Goal: Task Accomplishment & Management: Manage account settings

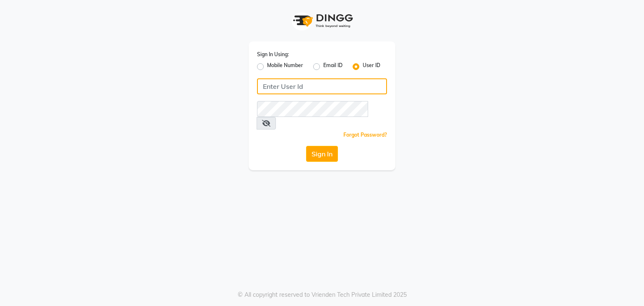
type input "9137273597"
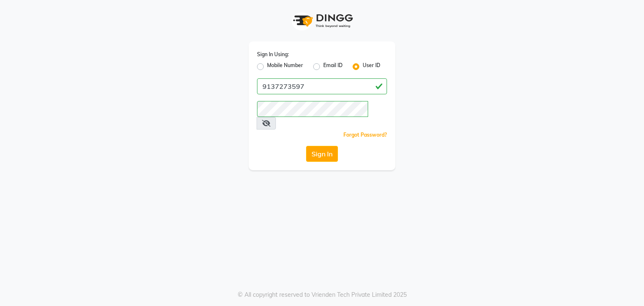
click at [267, 68] on label "Mobile Number" at bounding box center [285, 67] width 36 height 10
click at [267, 67] on input "Mobile Number" at bounding box center [269, 64] width 5 height 5
radio input "true"
radio input "false"
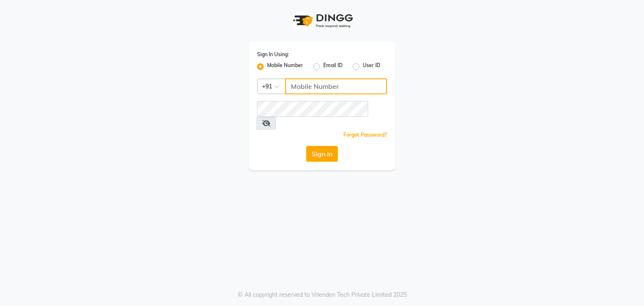
click at [311, 83] on input "Username" at bounding box center [336, 86] width 102 height 16
type input "9137273597"
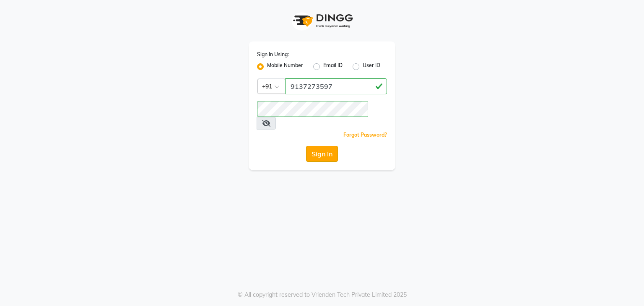
click at [312, 146] on button "Sign In" at bounding box center [322, 154] width 32 height 16
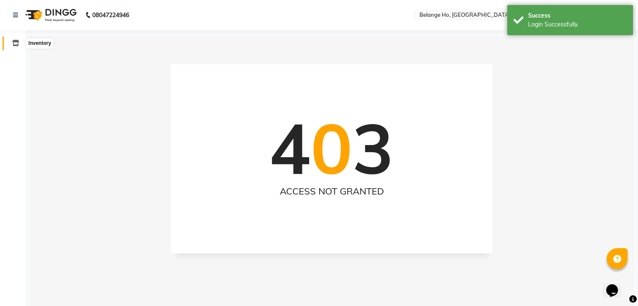
click at [8, 42] on span at bounding box center [15, 44] width 15 height 10
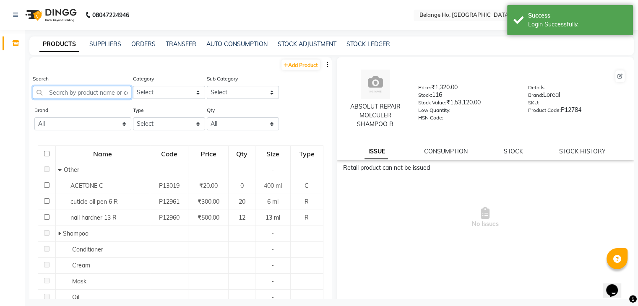
click at [107, 91] on input "text" at bounding box center [82, 92] width 99 height 13
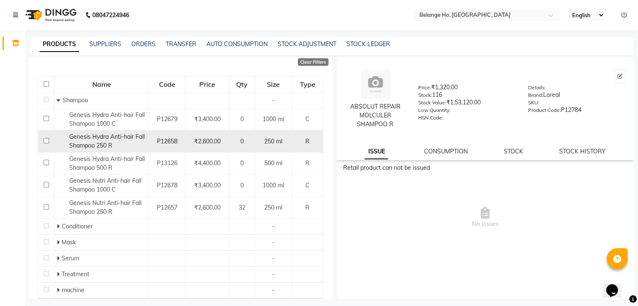
scroll to position [80, 0]
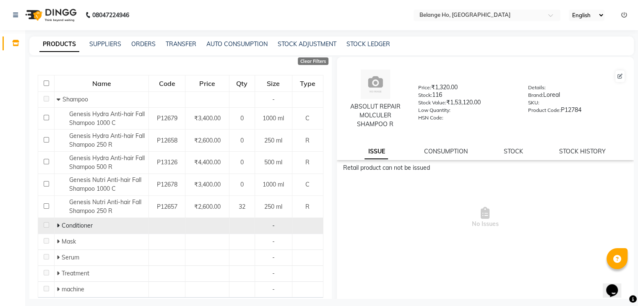
click at [57, 225] on icon at bounding box center [58, 226] width 3 height 6
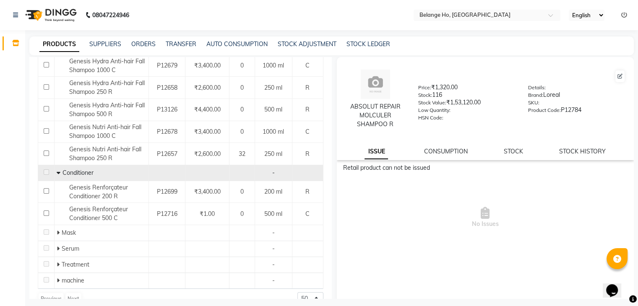
scroll to position [140, 0]
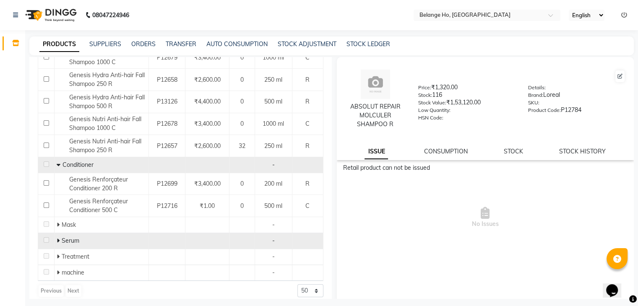
click at [57, 240] on icon at bounding box center [58, 241] width 3 height 6
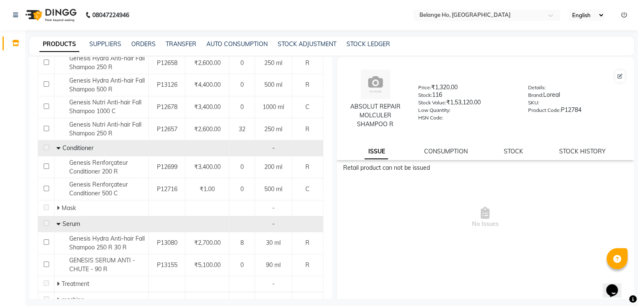
scroll to position [191, 0]
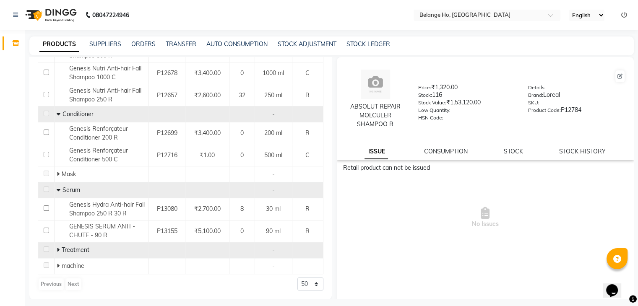
click at [57, 252] on icon at bounding box center [58, 250] width 3 height 6
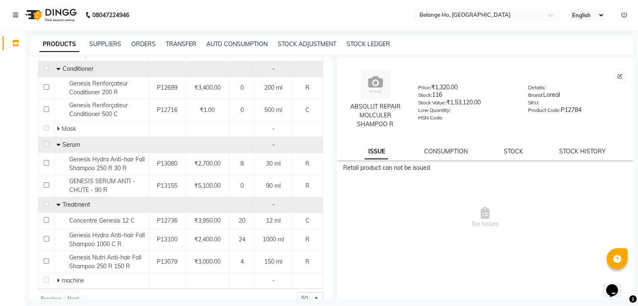
scroll to position [251, 0]
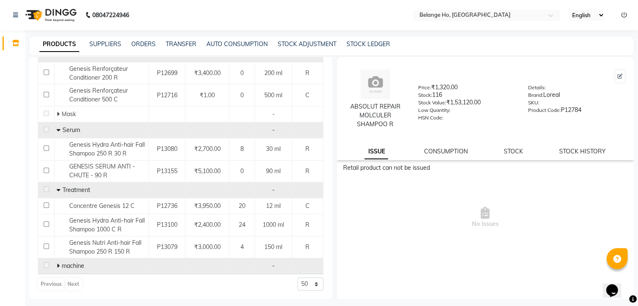
click at [57, 265] on icon at bounding box center [58, 266] width 3 height 6
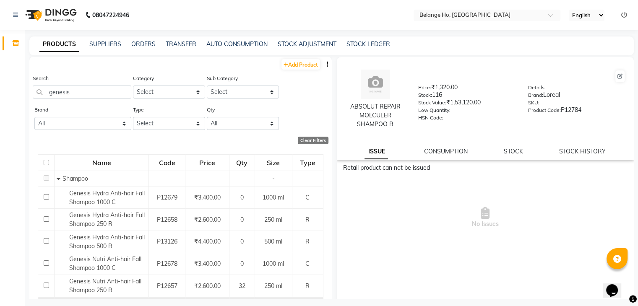
scroll to position [0, 0]
click at [91, 93] on input "genesis" at bounding box center [82, 92] width 99 height 13
type input "g"
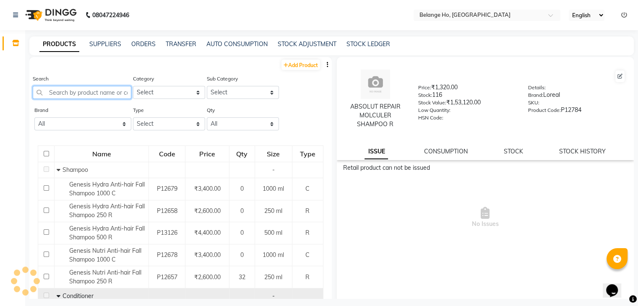
paste input "Genesis Défense Blow Dry Primer"
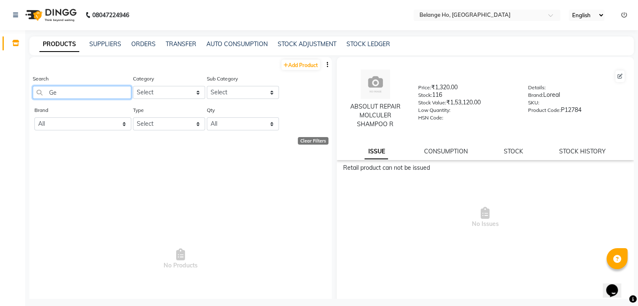
type input "G"
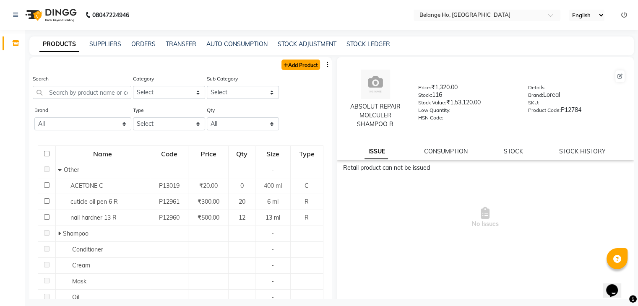
click at [287, 68] on link "Add Product" at bounding box center [300, 65] width 39 height 10
select select "true"
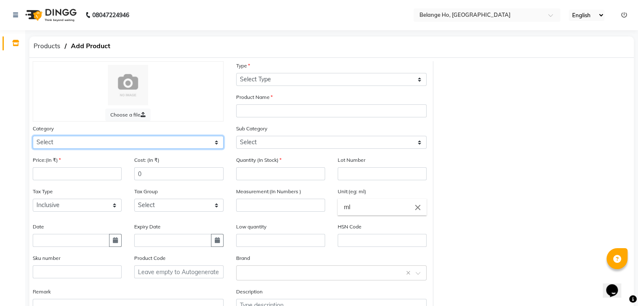
click at [151, 144] on select "Select Hair Skin Makeup Personal Care Appliances Beard Waxing Disposable Thread…" at bounding box center [128, 142] width 191 height 13
select select "335501100"
click at [33, 137] on select "Select Hair Skin Makeup Personal Care Appliances Beard Waxing Disposable Thread…" at bounding box center [128, 142] width 191 height 13
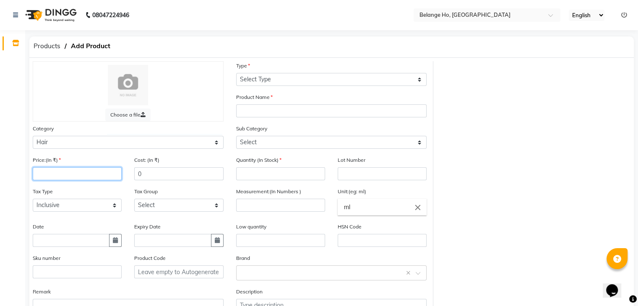
click at [97, 171] on input "number" at bounding box center [77, 173] width 89 height 13
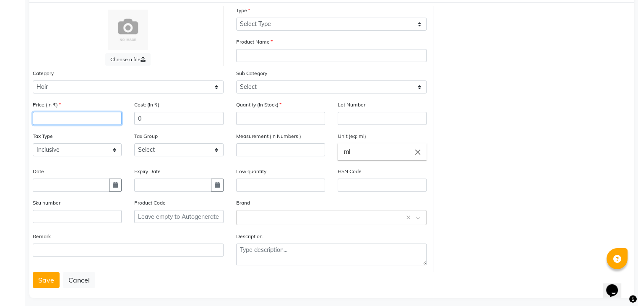
scroll to position [65, 0]
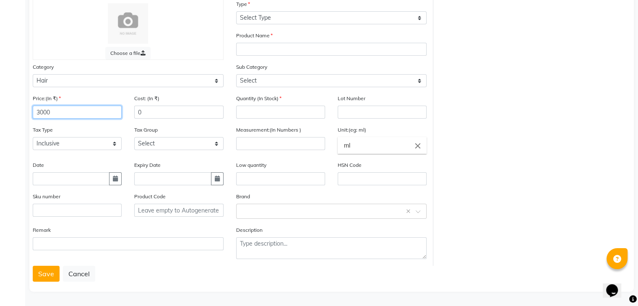
type input "3000"
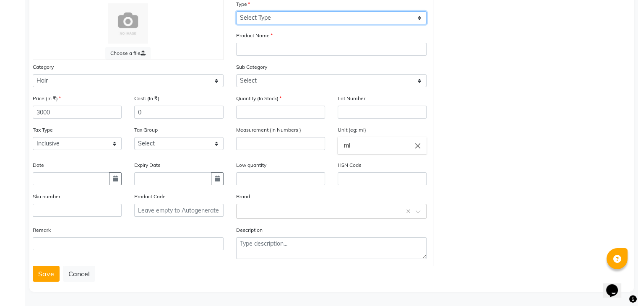
click at [265, 15] on select "Select Type Both Retail Consumable" at bounding box center [331, 17] width 191 height 13
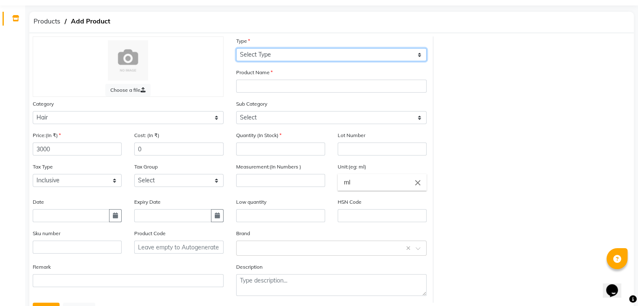
scroll to position [20, 0]
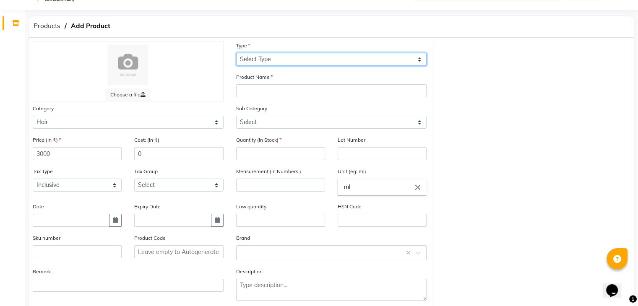
click at [265, 56] on select "Select Type Both Retail Consumable" at bounding box center [331, 59] width 191 height 13
select select "R"
click at [236, 53] on select "Select Type Both Retail Consumable" at bounding box center [331, 59] width 191 height 13
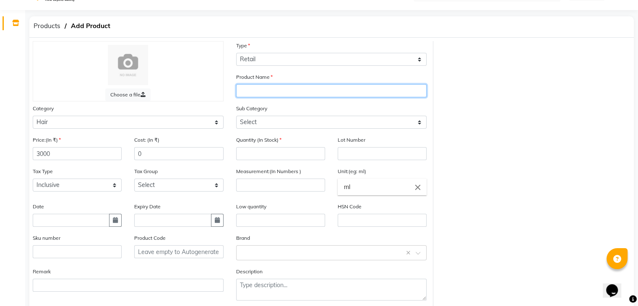
click at [255, 96] on input "text" at bounding box center [331, 90] width 191 height 13
type input "g"
type input "GENESIS DEFENSE THERMIQUE"
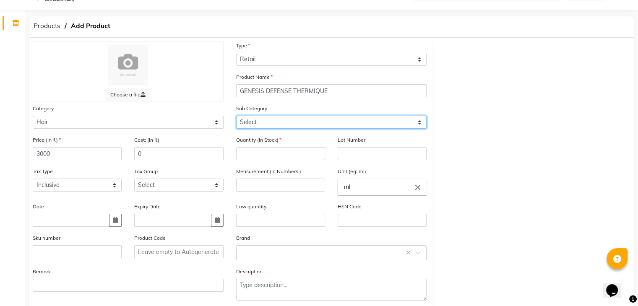
click at [261, 128] on select "Select Shampoo Conditioner Cream Mask Oil Serum Color Appliances Treatment Styl…" at bounding box center [331, 122] width 191 height 13
select select "335501113"
click at [236, 117] on select "Select Shampoo Conditioner Cream Mask Oil Serum Color Appliances Treatment Styl…" at bounding box center [331, 122] width 191 height 13
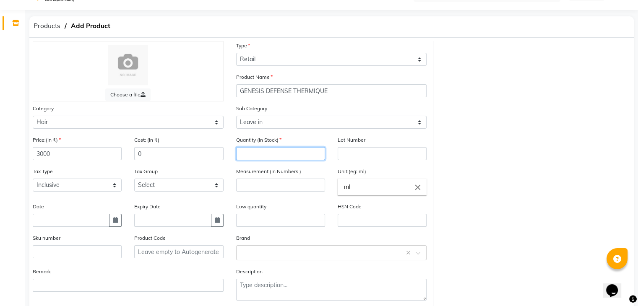
click at [262, 156] on input "number" at bounding box center [280, 153] width 89 height 13
type input "3000"
click at [263, 189] on input "number" at bounding box center [280, 185] width 89 height 13
type input "150"
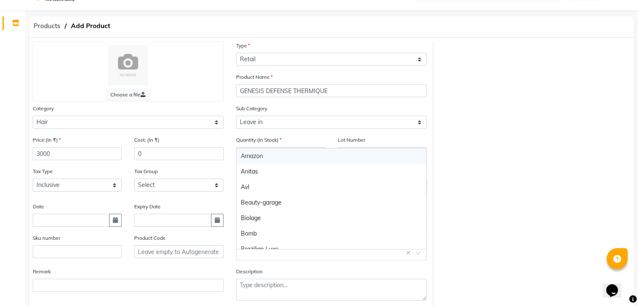
click at [264, 260] on div "Select brand or add custom brand ×" at bounding box center [331, 252] width 191 height 15
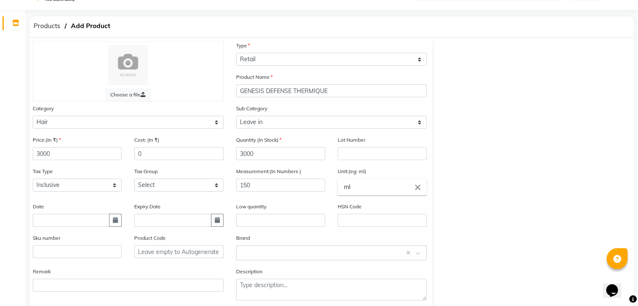
click at [230, 158] on div "Quantity (In Stock) 3000" at bounding box center [280, 150] width 101 height 31
drag, startPoint x: 255, startPoint y: 157, endPoint x: 186, endPoint y: 171, distance: 70.6
click at [186, 171] on div "Price:(In ₹) 3000 Cost: (In ₹) 0 Quantity (In Stock) 3000 Lot Number Tax Type S…" at bounding box center [229, 221] width 406 height 172
type input "1"
click at [263, 257] on input "text" at bounding box center [323, 252] width 165 height 9
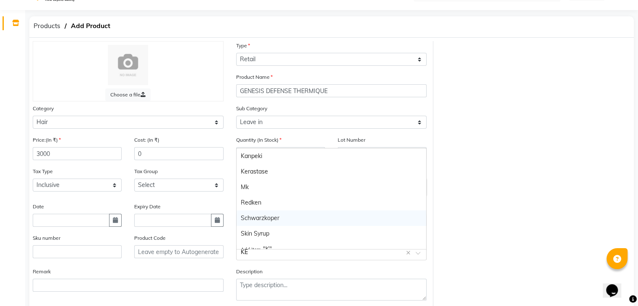
type input "KER"
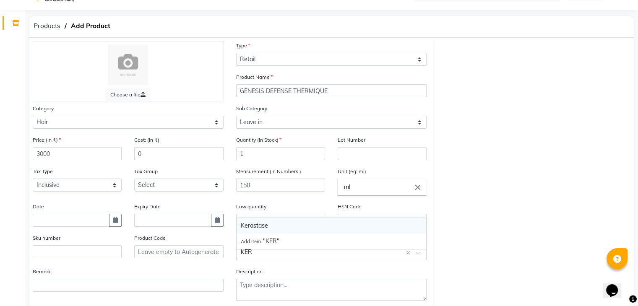
click at [270, 225] on div "Kerastase" at bounding box center [331, 226] width 190 height 16
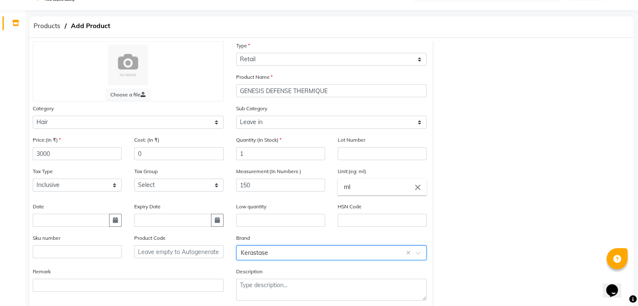
scroll to position [65, 0]
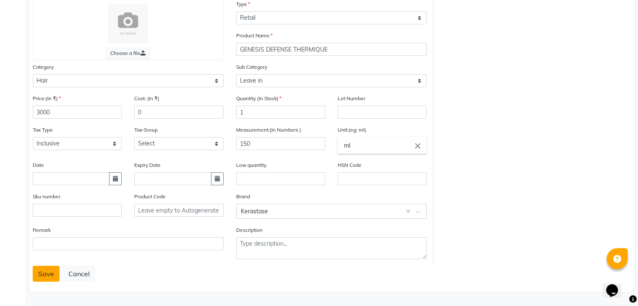
click at [39, 275] on button "Save" at bounding box center [46, 274] width 27 height 16
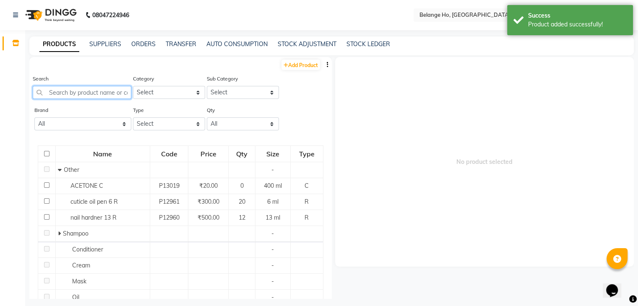
click at [108, 93] on input "text" at bounding box center [82, 92] width 99 height 13
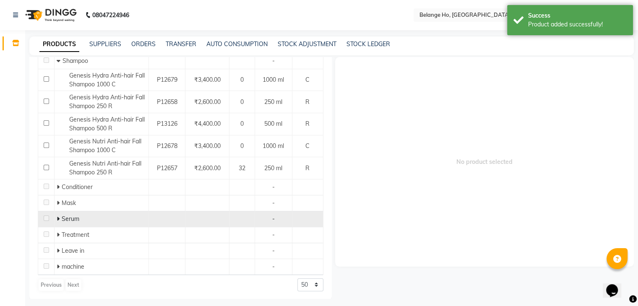
scroll to position [119, 0]
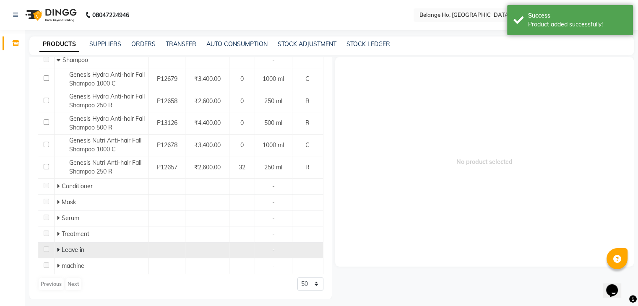
type input "GENESIS"
click at [57, 250] on icon at bounding box center [58, 250] width 3 height 6
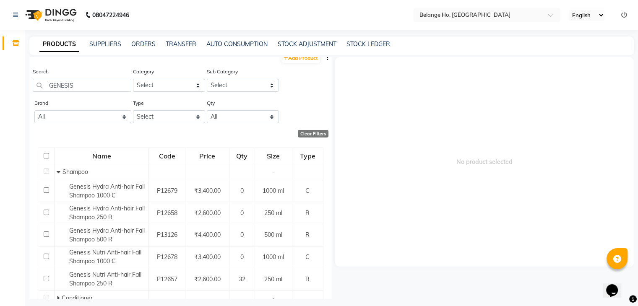
scroll to position [0, 0]
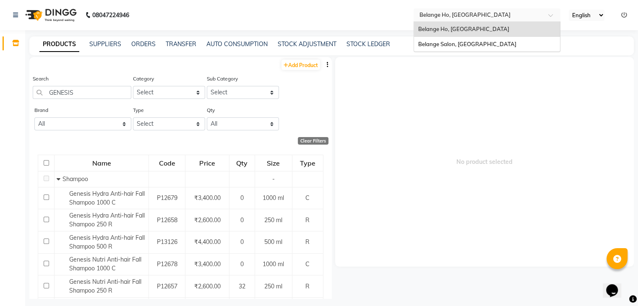
click at [435, 12] on input "text" at bounding box center [479, 14] width 122 height 8
click at [422, 41] on span "Belange Salon, [GEOGRAPHIC_DATA]" at bounding box center [467, 44] width 98 height 7
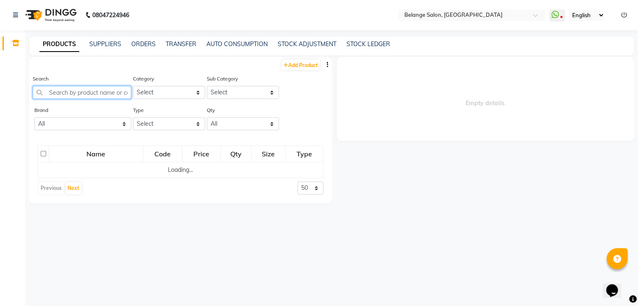
click at [80, 96] on input "text" at bounding box center [82, 92] width 99 height 13
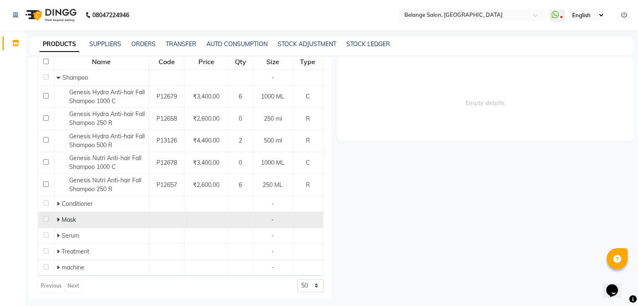
scroll to position [104, 0]
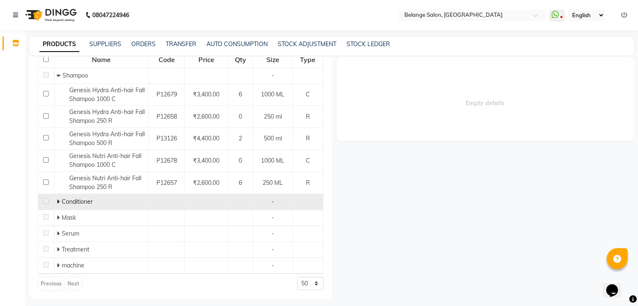
type input "GENESIS"
click at [59, 202] on span at bounding box center [59, 202] width 5 height 8
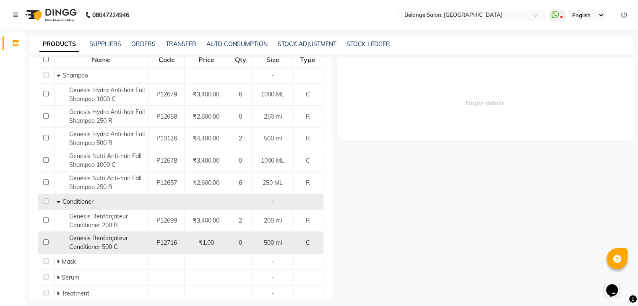
scroll to position [148, 0]
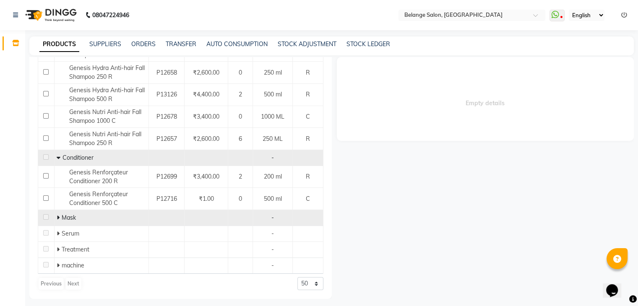
click at [57, 216] on icon at bounding box center [58, 218] width 3 height 6
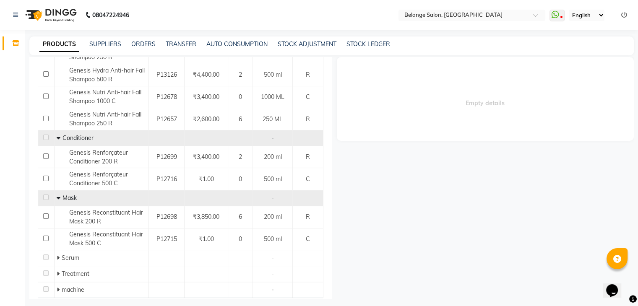
scroll to position [170, 0]
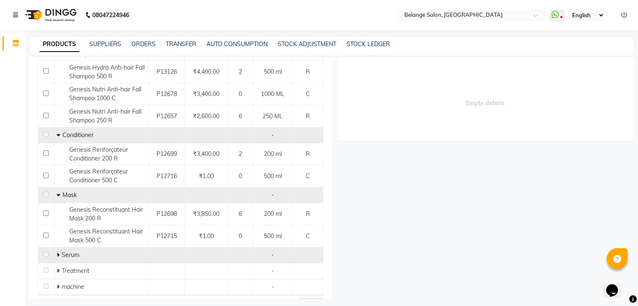
click at [57, 255] on icon at bounding box center [58, 255] width 3 height 6
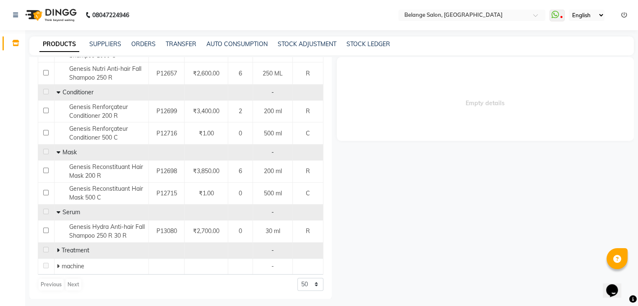
click at [57, 248] on icon at bounding box center [58, 250] width 3 height 6
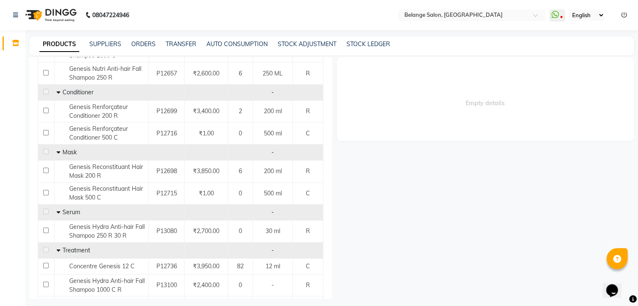
scroll to position [273, 0]
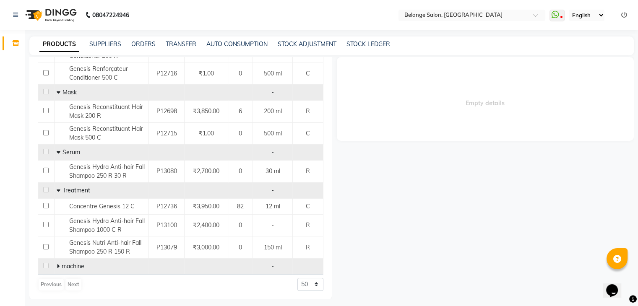
click at [57, 265] on icon at bounding box center [58, 266] width 3 height 6
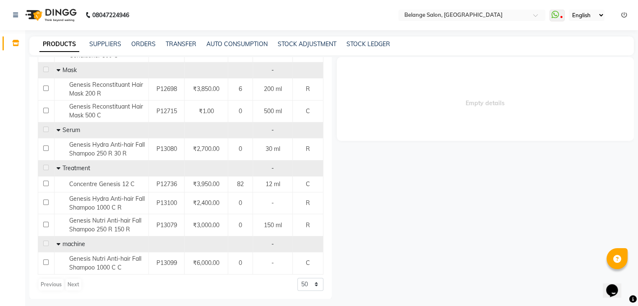
scroll to position [0, 0]
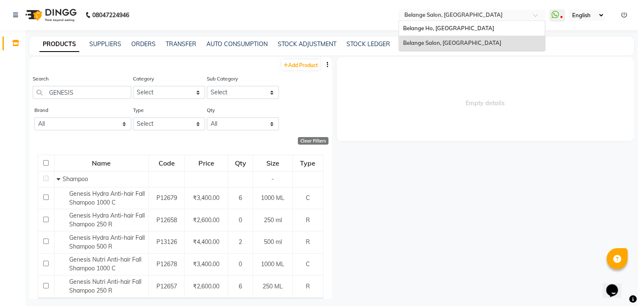
click at [441, 14] on input "text" at bounding box center [464, 16] width 122 height 8
click at [433, 25] on span "Belange Ho, [GEOGRAPHIC_DATA]" at bounding box center [448, 28] width 91 height 7
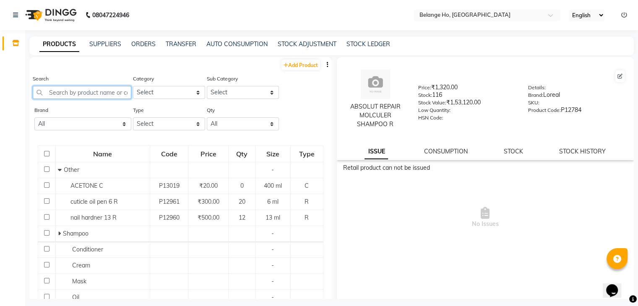
click at [83, 91] on input "text" at bounding box center [82, 92] width 99 height 13
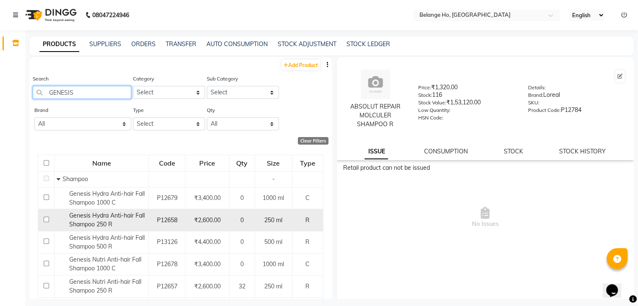
scroll to position [119, 0]
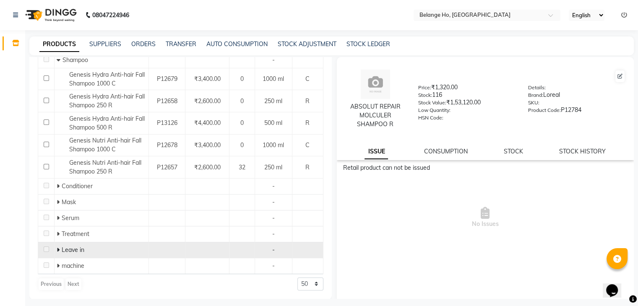
type input "GENESIS"
click at [57, 249] on icon at bounding box center [58, 250] width 3 height 6
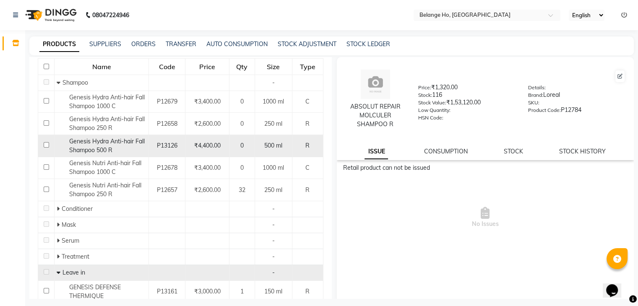
scroll to position [0, 0]
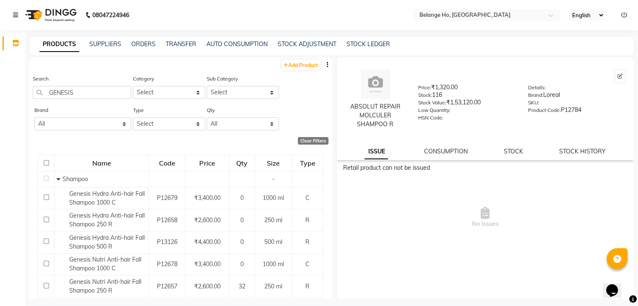
click at [421, 187] on span "No Issues" at bounding box center [485, 218] width 285 height 84
click at [327, 65] on icon "button" at bounding box center [328, 65] width 2 height 6
click at [299, 105] on div "Search GENESIS Category Select Hair Skin Makeup Personal Care Appliances [PERSO…" at bounding box center [180, 89] width 302 height 31
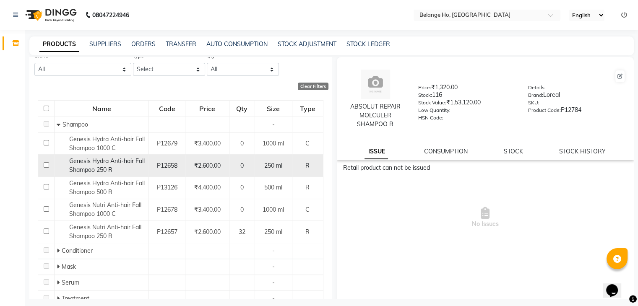
scroll to position [55, 0]
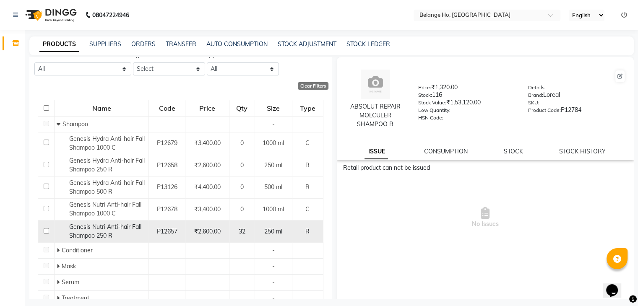
click at [114, 227] on span "Genesis Nutri Anti-hair Fall Shampoo 250 R" at bounding box center [105, 231] width 72 height 16
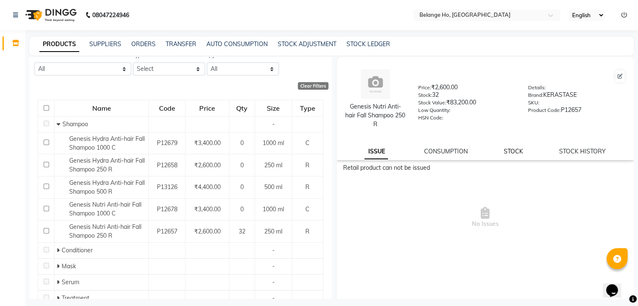
click at [516, 155] on link "STOCK" at bounding box center [513, 152] width 19 height 8
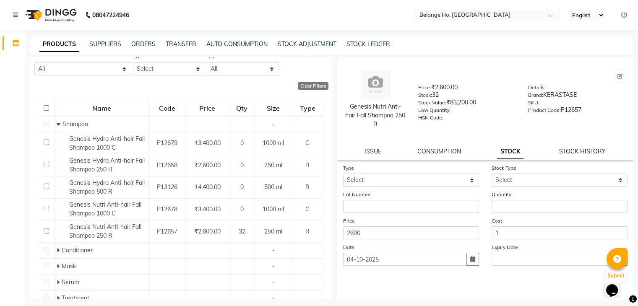
click at [586, 150] on link "STOCK HISTORY" at bounding box center [582, 152] width 47 height 8
select select "all"
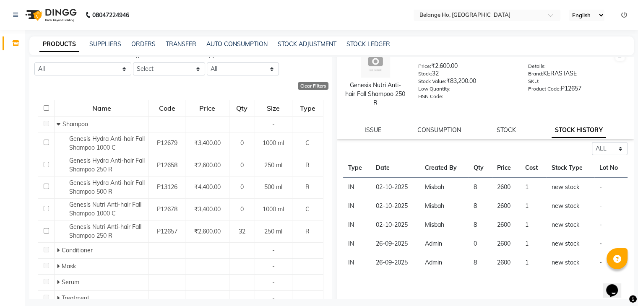
scroll to position [32, 0]
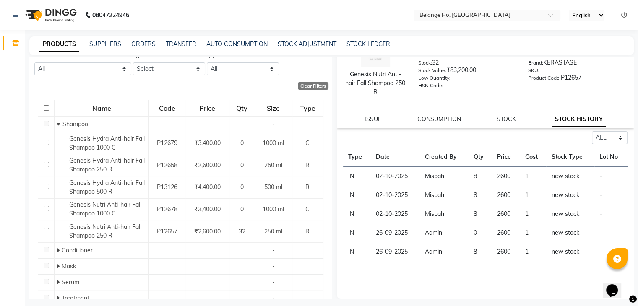
click at [471, 197] on td "8" at bounding box center [479, 195] width 23 height 19
drag, startPoint x: 484, startPoint y: 131, endPoint x: 474, endPoint y: 232, distance: 101.9
click at [474, 232] on div "Select ALL IN OUT Type Date Created By Qty Price Cost Stock Type Lot No IN [DAT…" at bounding box center [485, 196] width 297 height 130
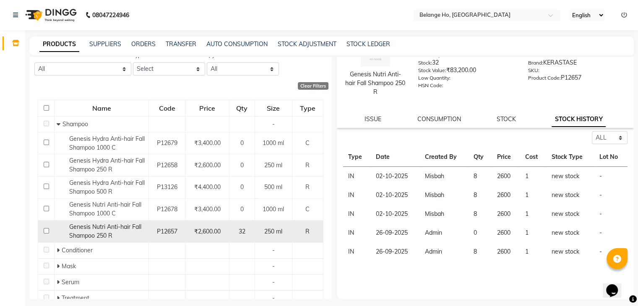
click at [100, 227] on span "Genesis Nutri Anti-hair Fall Shampoo 250 R" at bounding box center [105, 231] width 72 height 16
click at [139, 232] on div "Genesis Nutri Anti-hair Fall Shampoo 250 R" at bounding box center [102, 232] width 90 height 18
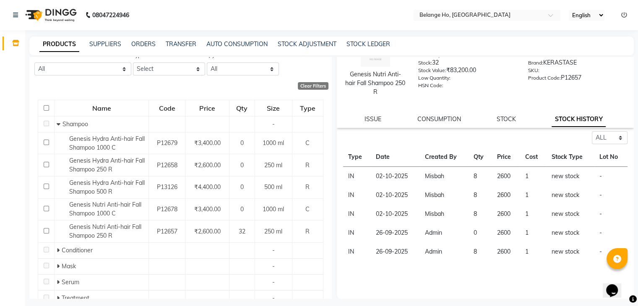
scroll to position [0, 0]
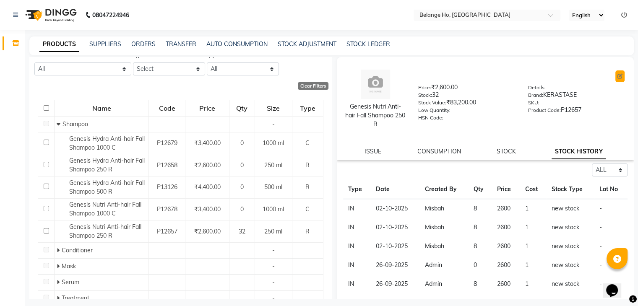
click at [617, 76] on icon at bounding box center [619, 76] width 5 height 5
select select "R"
select select "335501100"
select select "true"
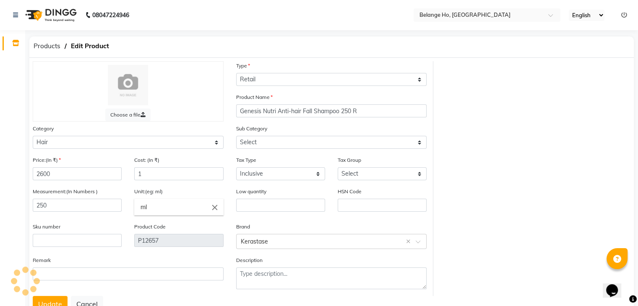
select select "335501101"
click at [14, 37] on link "Inventory" at bounding box center [13, 43] width 20 height 14
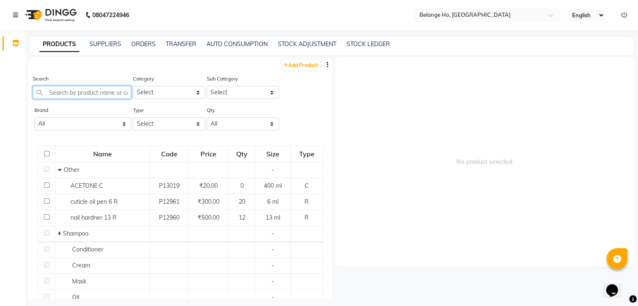
click at [101, 93] on input "text" at bounding box center [82, 92] width 99 height 13
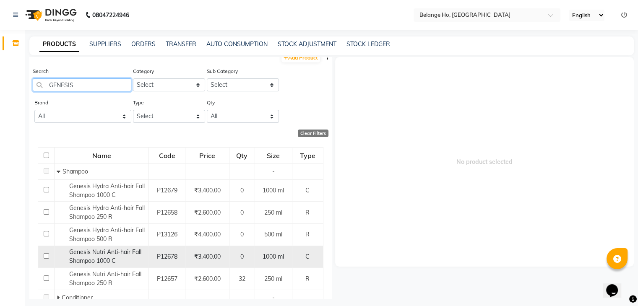
scroll to position [85, 0]
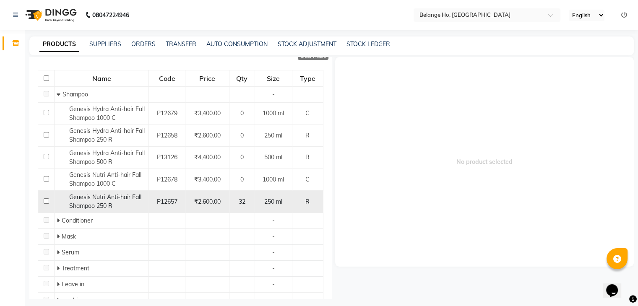
type input "GENESIS"
click at [131, 205] on div "Genesis Nutri Anti-hair Fall Shampoo 250 R" at bounding box center [102, 202] width 90 height 18
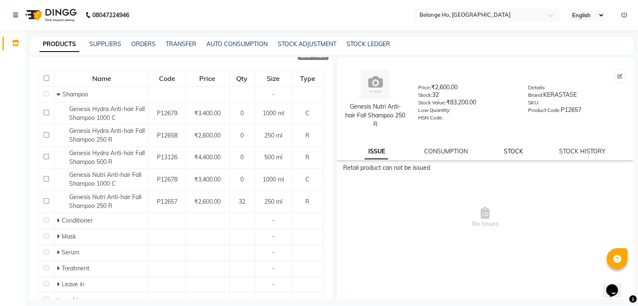
click at [504, 154] on link "STOCK" at bounding box center [513, 152] width 19 height 8
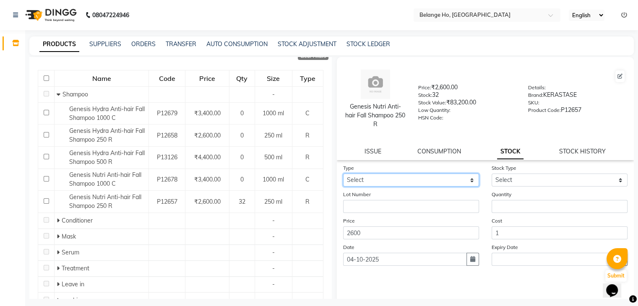
click at [450, 181] on select "Select In Out" at bounding box center [411, 180] width 136 height 13
select select "out"
click at [343, 174] on select "Select In Out" at bounding box center [411, 180] width 136 height 13
select select
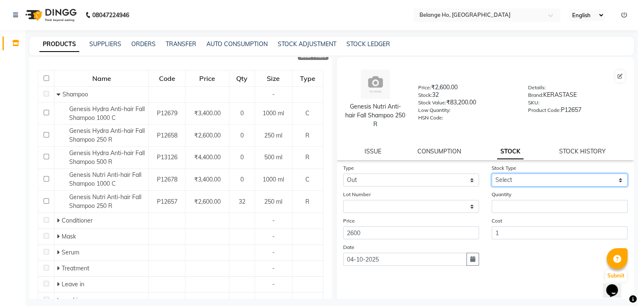
click at [514, 177] on select "Select Internal Use Damaged Expired Adjustment Return Other" at bounding box center [559, 180] width 136 height 13
select select "other"
click at [491, 174] on select "Select Internal Use Damaged Expired Adjustment Return Other" at bounding box center [559, 180] width 136 height 13
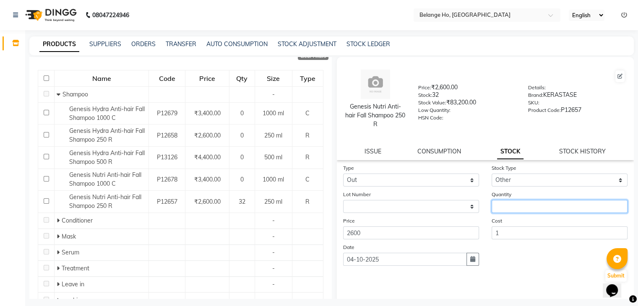
click at [503, 205] on input "number" at bounding box center [559, 206] width 136 height 13
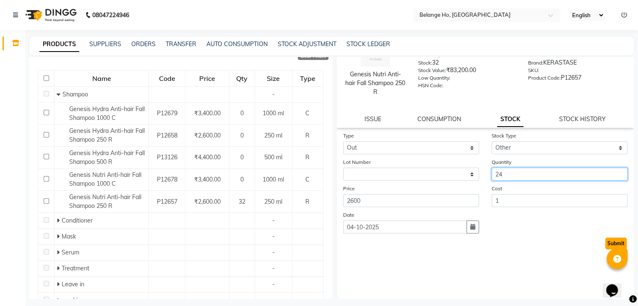
type input "24"
click at [613, 245] on button "Submit" at bounding box center [615, 244] width 21 height 12
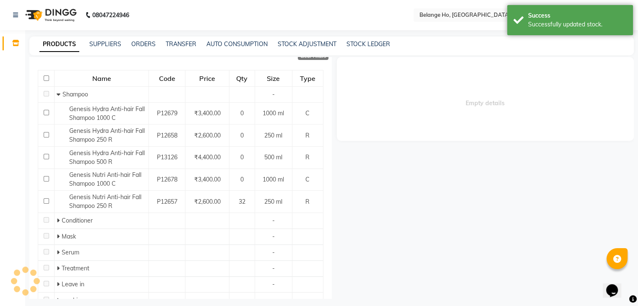
scroll to position [0, 0]
select select
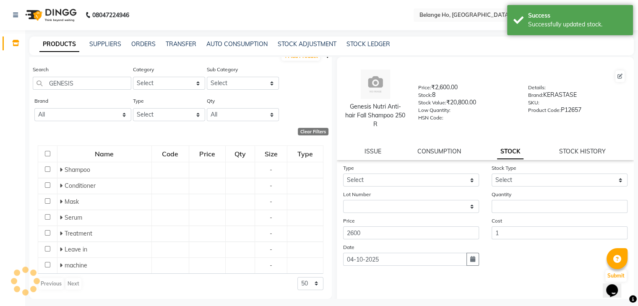
scroll to position [85, 0]
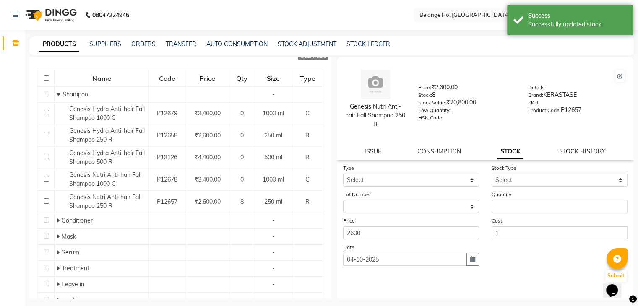
click at [562, 152] on link "STOCK HISTORY" at bounding box center [582, 152] width 47 height 8
select select "all"
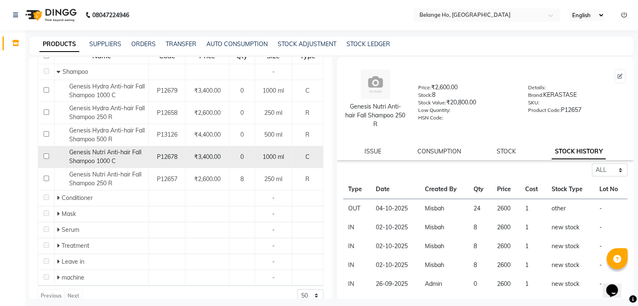
scroll to position [119, 0]
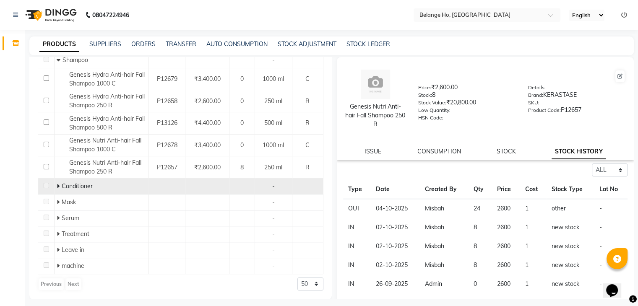
click at [63, 187] on span "Conditioner" at bounding box center [77, 186] width 31 height 8
click at [57, 185] on icon at bounding box center [58, 186] width 3 height 6
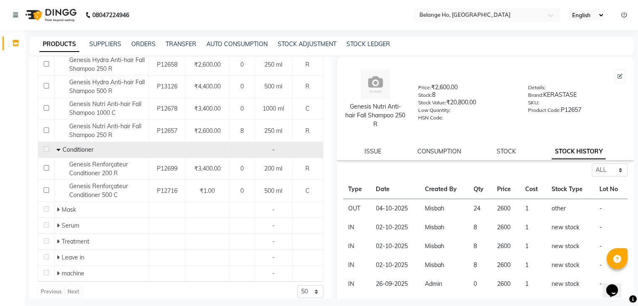
scroll to position [163, 0]
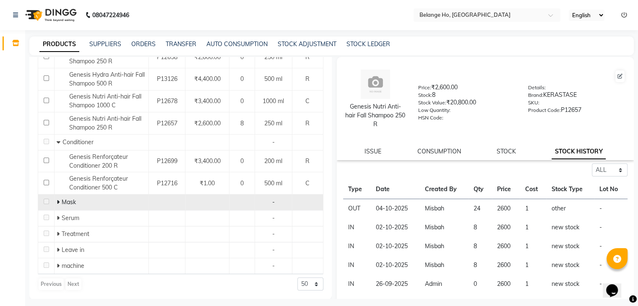
click at [55, 202] on td "Mask" at bounding box center [102, 203] width 94 height 16
click at [57, 202] on icon at bounding box center [58, 202] width 3 height 6
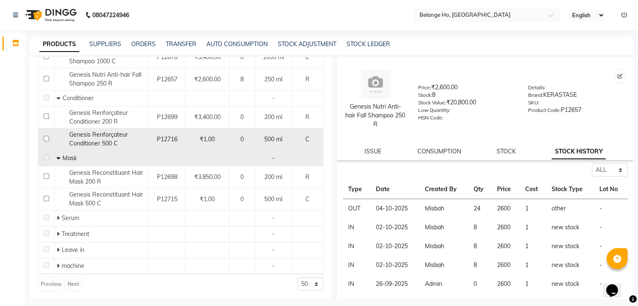
scroll to position [5, 0]
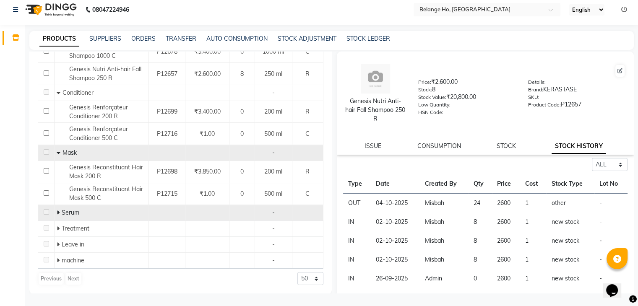
click at [57, 212] on icon at bounding box center [58, 213] width 3 height 6
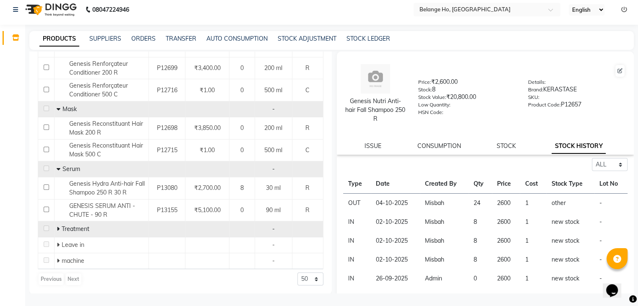
scroll to position [251, 0]
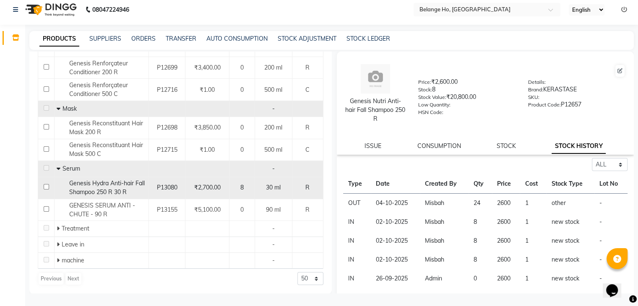
click at [167, 184] on span "P13080" at bounding box center [167, 188] width 21 height 8
select select "all"
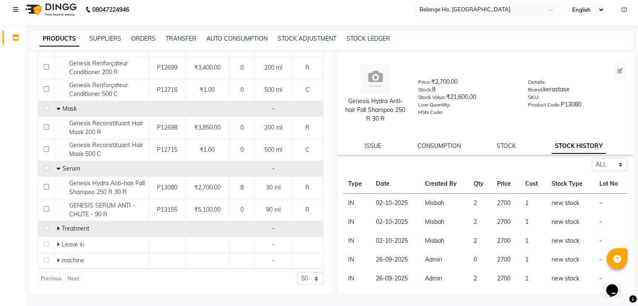
click at [59, 228] on span at bounding box center [59, 229] width 5 height 8
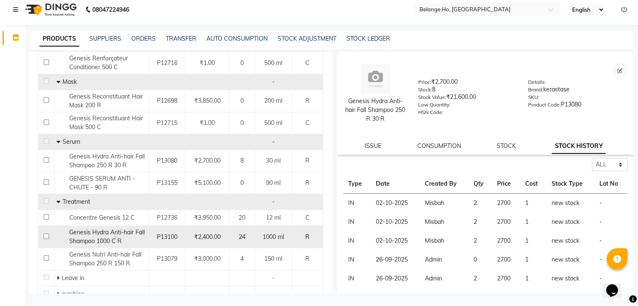
scroll to position [278, 0]
click at [111, 239] on span "Genesis Hydra Anti-hair Fall Shampoo 1000 C R" at bounding box center [106, 236] width 75 height 16
select select "all"
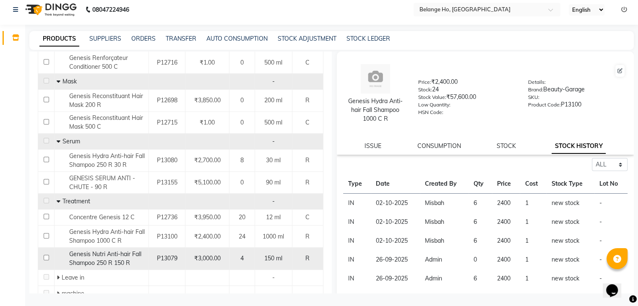
click at [111, 255] on span "Genesis Nutri Anti-hair Fall Shampoo 250 R 150 R" at bounding box center [105, 258] width 72 height 16
select select "all"
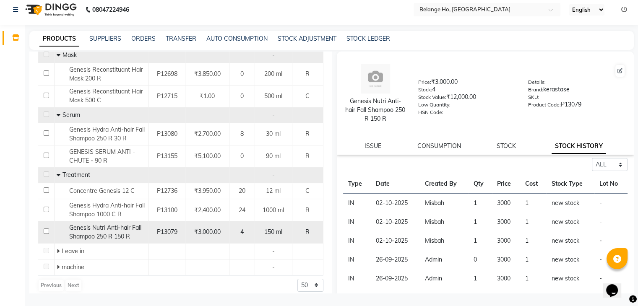
scroll to position [311, 0]
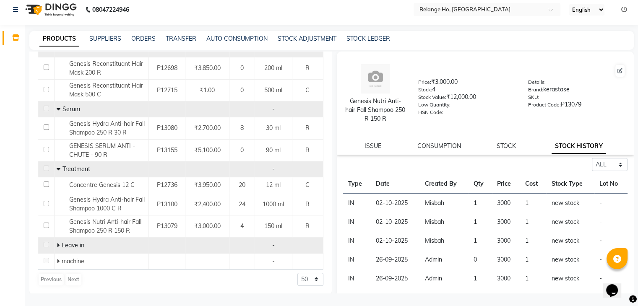
click at [57, 244] on icon at bounding box center [58, 245] width 3 height 6
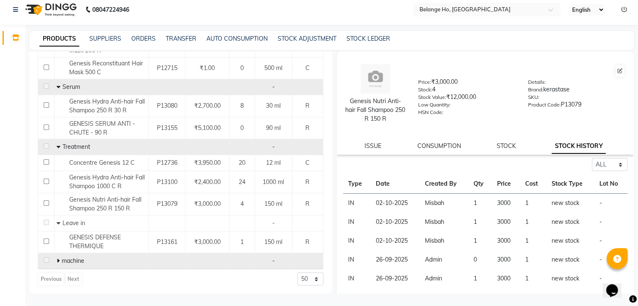
click at [57, 258] on icon at bounding box center [58, 261] width 3 height 6
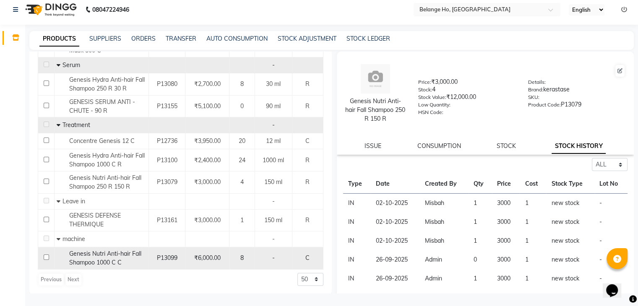
click at [157, 254] on span "P13099" at bounding box center [167, 258] width 21 height 8
select select "all"
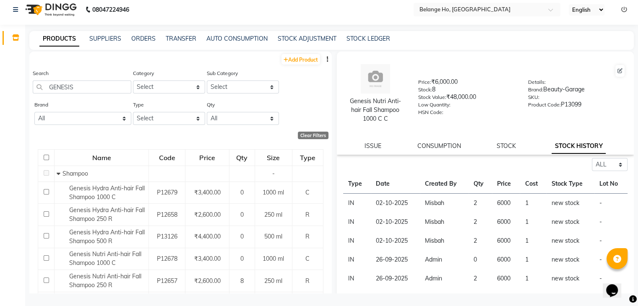
scroll to position [0, 0]
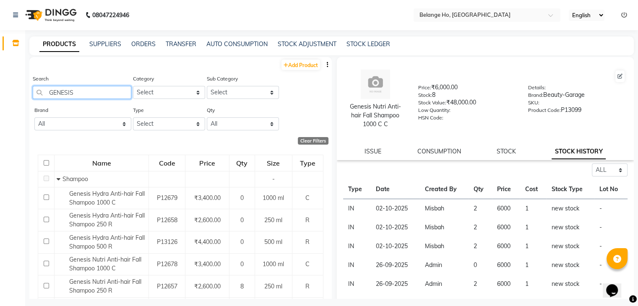
drag, startPoint x: 78, startPoint y: 90, endPoint x: 0, endPoint y: 122, distance: 83.9
click at [0, 122] on app-home "08047224946 Select Location × [GEOGRAPHIC_DATA], [GEOGRAPHIC_DATA] English ENGL…" at bounding box center [319, 156] width 638 height 312
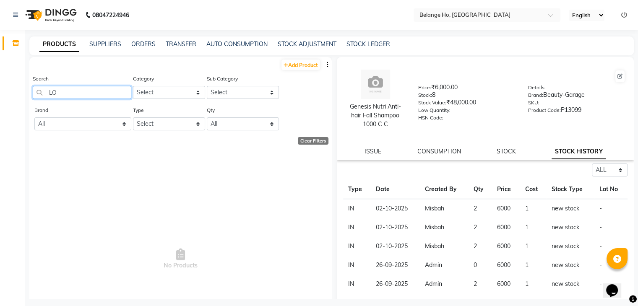
type input "L"
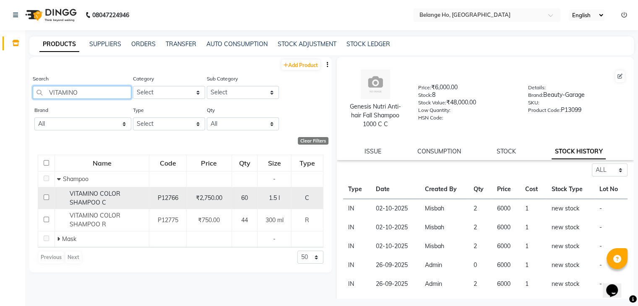
type input "VITAMINO"
click at [102, 201] on span "VITAMINO COLOR SHAMPOO C" at bounding box center [95, 198] width 51 height 16
select select "all"
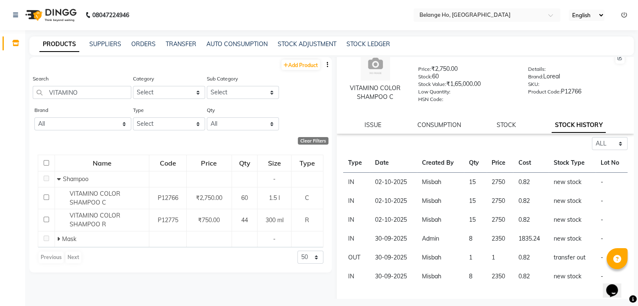
scroll to position [18, 0]
click at [473, 262] on td "1" at bounding box center [475, 257] width 23 height 19
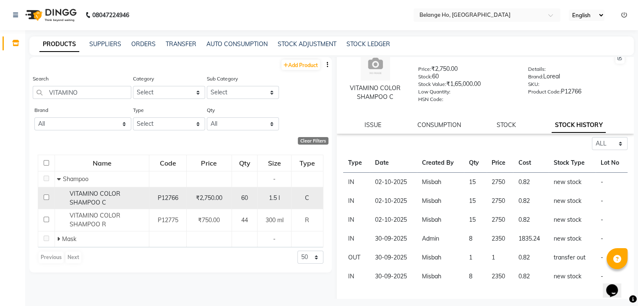
click at [197, 202] on span "₹2,750.00" at bounding box center [209, 198] width 26 height 8
click at [122, 198] on div "VITAMINO COLOR SHAMPOO C" at bounding box center [102, 199] width 90 height 18
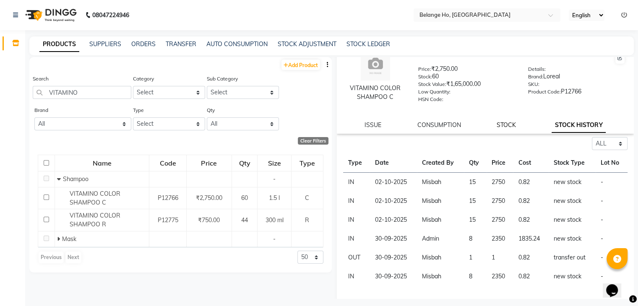
click at [509, 129] on link "STOCK" at bounding box center [505, 125] width 19 height 8
select select
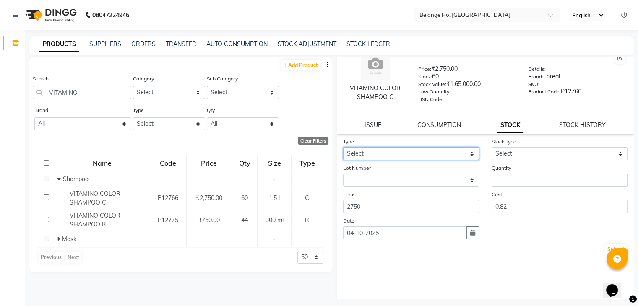
click at [429, 157] on select "Select In Out" at bounding box center [411, 153] width 136 height 13
select select "out"
click at [343, 150] on select "Select In Out" at bounding box center [411, 153] width 136 height 13
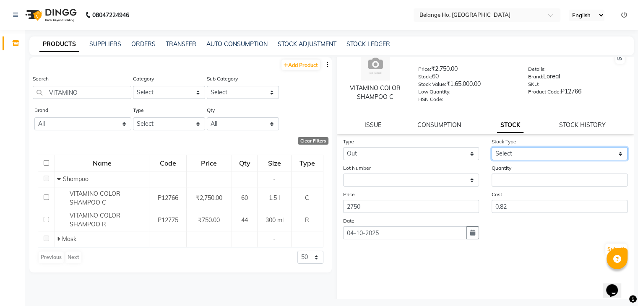
click at [522, 152] on select "Select Internal Use Damaged Expired Adjustment Return Other" at bounding box center [559, 153] width 136 height 13
select select "internal use"
click at [491, 150] on select "Select Internal Use Damaged Expired Adjustment Return Other" at bounding box center [559, 153] width 136 height 13
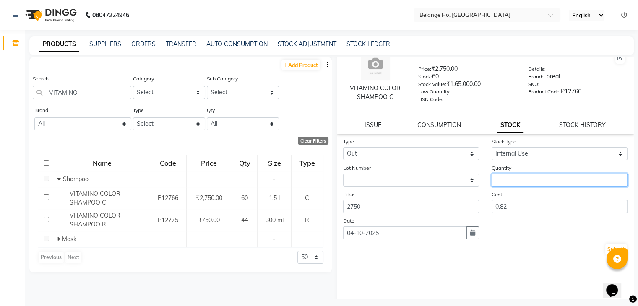
click at [497, 183] on input "number" at bounding box center [559, 180] width 136 height 13
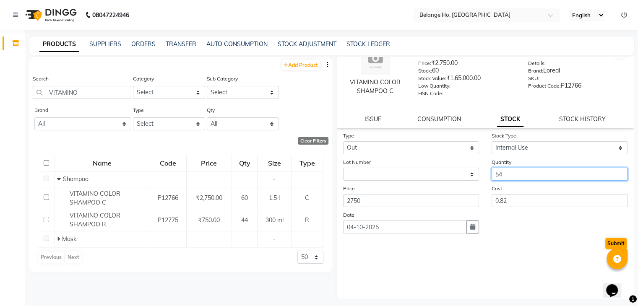
type input "54"
click at [612, 247] on button "Submit" at bounding box center [615, 244] width 21 height 12
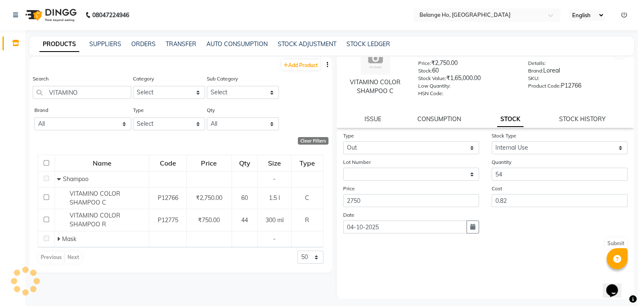
scroll to position [0, 0]
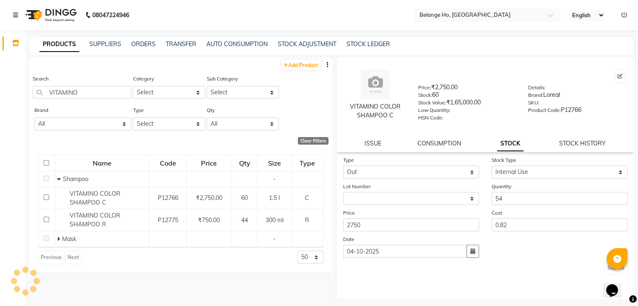
select select
click at [591, 145] on link "STOCK HISTORY" at bounding box center [582, 144] width 47 height 8
select select "all"
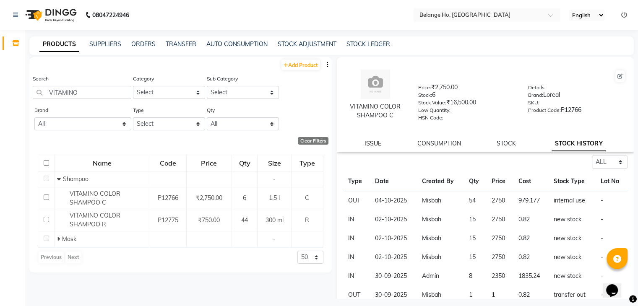
click at [369, 146] on link "ISSUE" at bounding box center [372, 144] width 17 height 8
select select
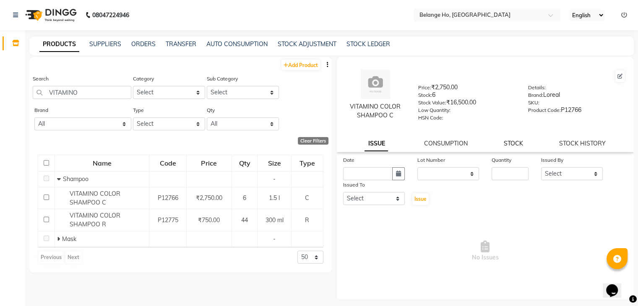
click at [504, 147] on link "STOCK" at bounding box center [513, 144] width 19 height 8
select select
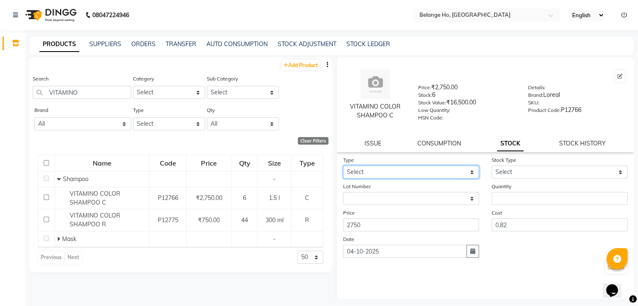
click at [399, 171] on select "Select In Out" at bounding box center [411, 172] width 136 height 13
select select "in"
click at [343, 169] on select "Select In Out" at bounding box center [411, 172] width 136 height 13
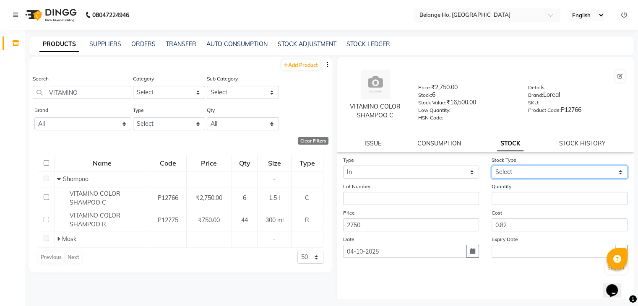
click at [508, 171] on select "Select New Stock Adjustment Return Other" at bounding box center [559, 172] width 136 height 13
select select "adjustment"
click at [491, 169] on select "Select New Stock Adjustment Return Other" at bounding box center [559, 172] width 136 height 13
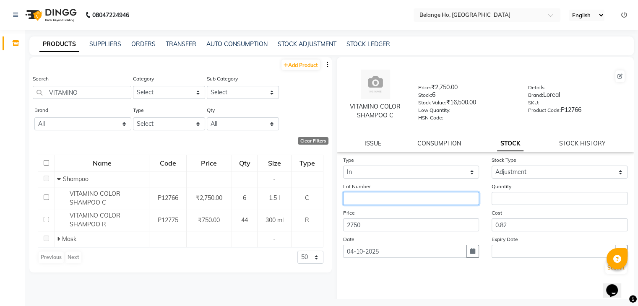
click at [421, 205] on input "text" at bounding box center [411, 198] width 136 height 13
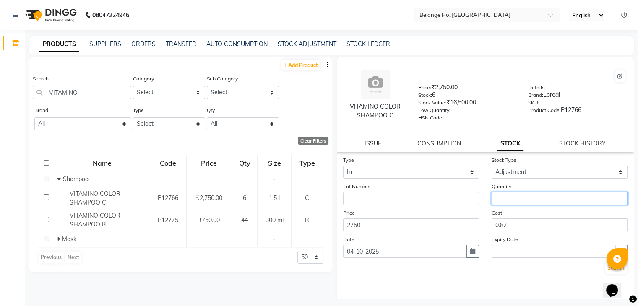
click at [515, 204] on input "number" at bounding box center [559, 198] width 136 height 13
type input "1"
click at [466, 285] on div "Type Select In Out Stock Type Select New Stock Adjustment Return Other Lot Numb…" at bounding box center [485, 240] width 297 height 168
click at [605, 273] on button "Submit" at bounding box center [615, 268] width 21 height 12
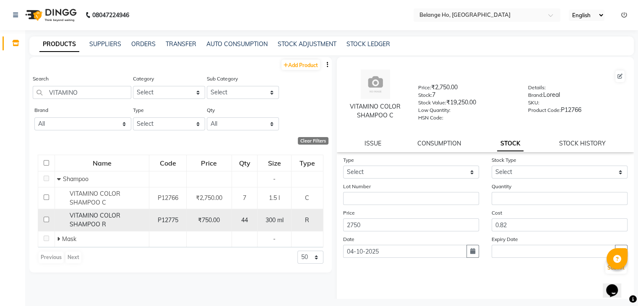
click at [231, 220] on td "₹750.00" at bounding box center [209, 220] width 45 height 22
click at [166, 222] on span "P12775" at bounding box center [168, 220] width 21 height 8
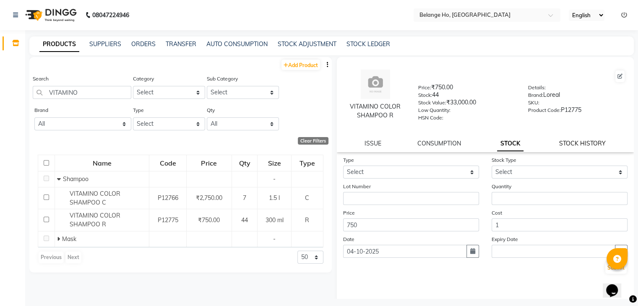
click at [574, 146] on link "STOCK HISTORY" at bounding box center [582, 144] width 47 height 8
select select "all"
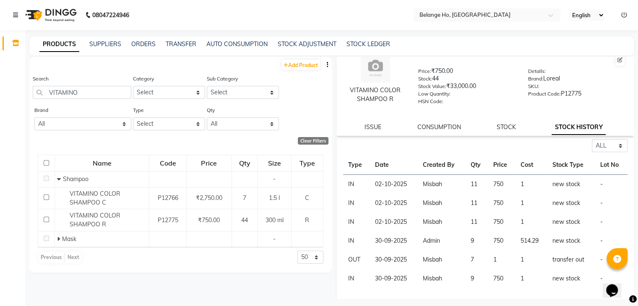
scroll to position [27, 0]
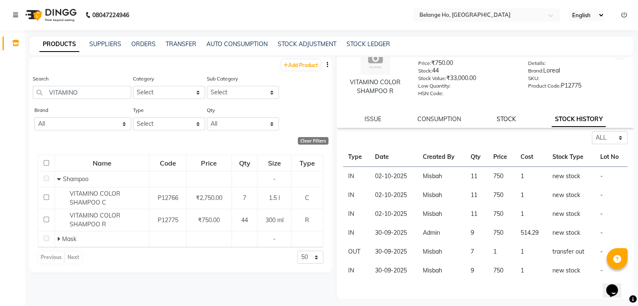
click at [507, 120] on link "STOCK" at bounding box center [505, 119] width 19 height 8
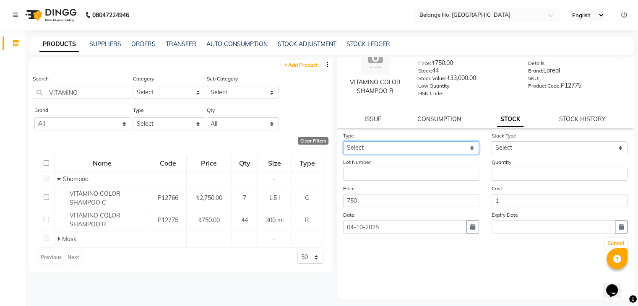
click at [429, 144] on select "Select In Out" at bounding box center [411, 147] width 136 height 13
select select "out"
click at [343, 142] on select "Select In Out" at bounding box center [411, 147] width 136 height 13
select select
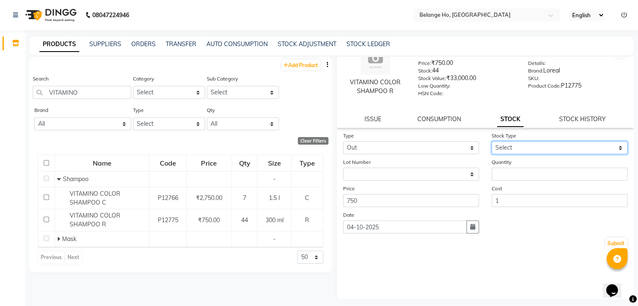
click at [532, 150] on select "Select Internal Use Damaged Expired Adjustment Return Other" at bounding box center [559, 147] width 136 height 13
select select "other"
click at [491, 142] on select "Select Internal Use Damaged Expired Adjustment Return Other" at bounding box center [559, 147] width 136 height 13
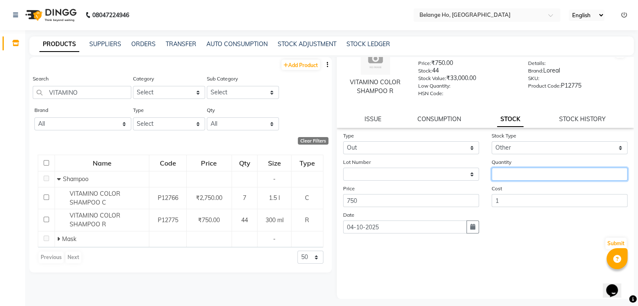
click at [515, 171] on input "number" at bounding box center [559, 174] width 136 height 13
type input "3"
type input "35"
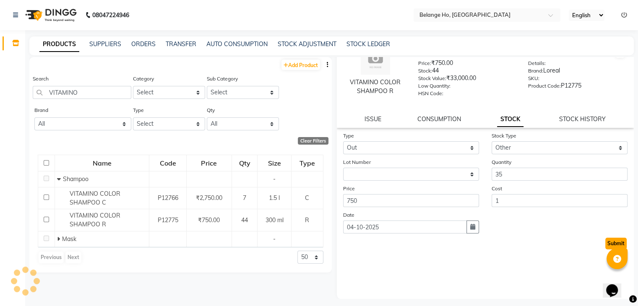
click at [605, 243] on button "Submit" at bounding box center [615, 244] width 21 height 12
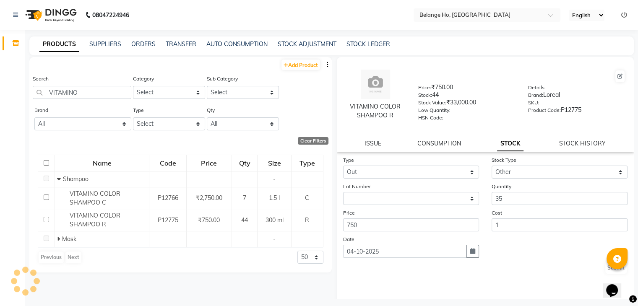
select select
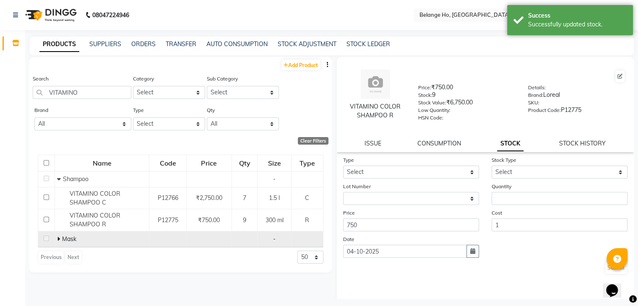
click at [62, 240] on span "Mask" at bounding box center [69, 239] width 14 height 8
click at [57, 239] on icon at bounding box center [58, 239] width 3 height 6
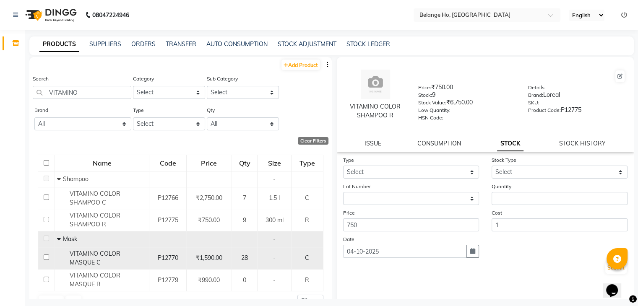
scroll to position [18, 0]
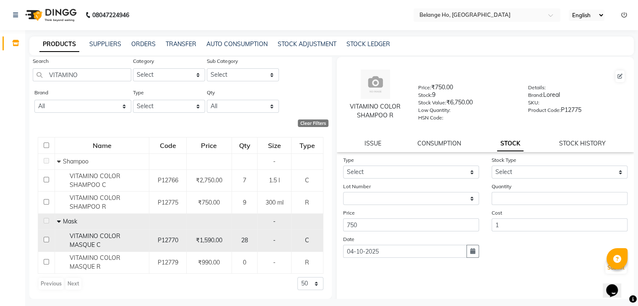
click at [262, 237] on div "-" at bounding box center [274, 240] width 27 height 9
select select
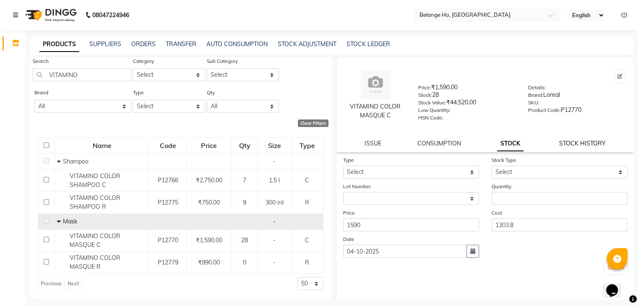
click at [576, 146] on link "STOCK HISTORY" at bounding box center [582, 144] width 47 height 8
select select "all"
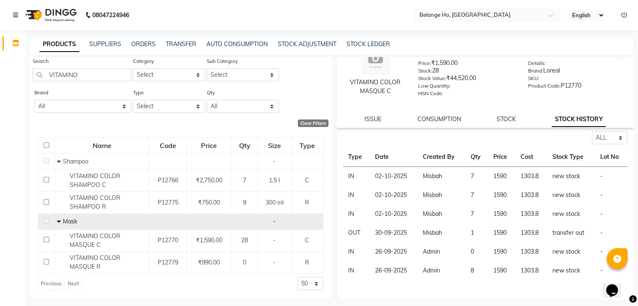
scroll to position [26, 0]
click at [499, 121] on link "STOCK" at bounding box center [505, 119] width 19 height 8
select select
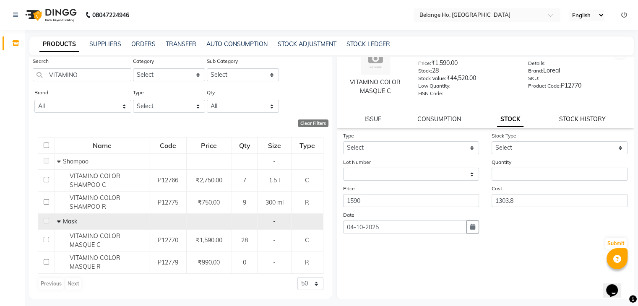
click at [568, 122] on link "STOCK HISTORY" at bounding box center [582, 119] width 47 height 8
select select "all"
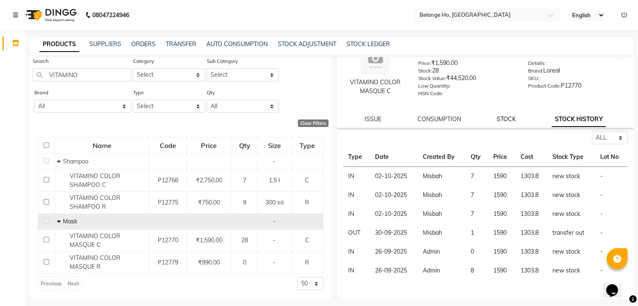
click at [506, 122] on link "STOCK" at bounding box center [505, 119] width 19 height 8
select select
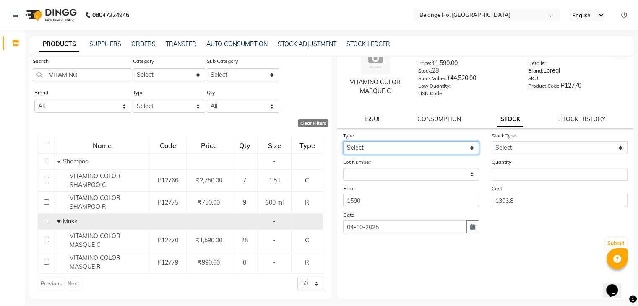
click at [418, 148] on select "Select In Out" at bounding box center [411, 147] width 136 height 13
select select "out"
click at [343, 142] on select "Select In Out" at bounding box center [411, 147] width 136 height 13
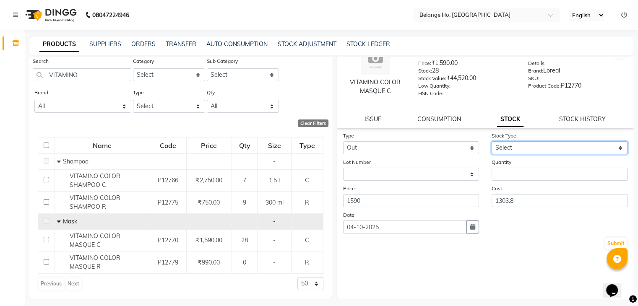
click at [530, 150] on select "Select Internal Use Damaged Expired Adjustment Return Other" at bounding box center [559, 147] width 136 height 13
select select "other"
click at [491, 142] on select "Select Internal Use Damaged Expired Adjustment Return Other" at bounding box center [559, 147] width 136 height 13
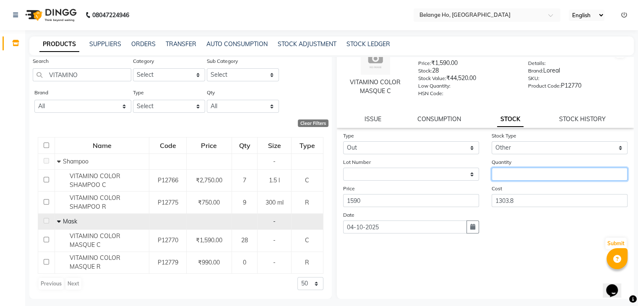
click at [512, 181] on input "number" at bounding box center [559, 174] width 136 height 13
type input "21"
click at [607, 244] on button "Submit" at bounding box center [615, 244] width 21 height 12
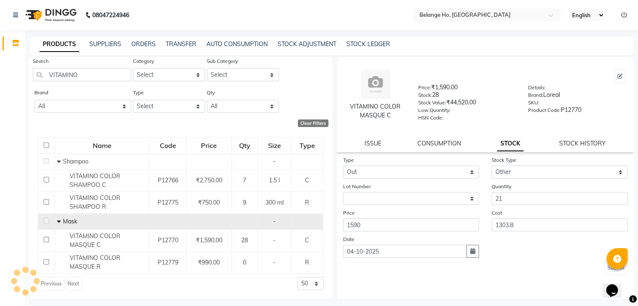
select select
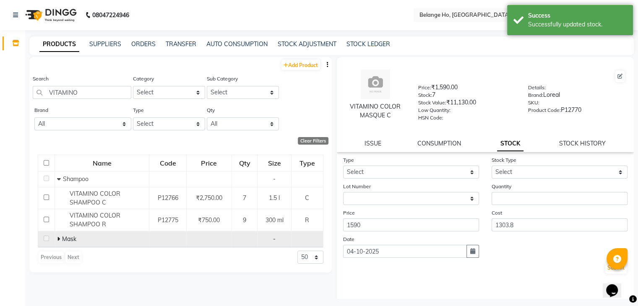
click at [62, 238] on span "Mask" at bounding box center [69, 239] width 14 height 8
click at [56, 239] on td "Mask" at bounding box center [102, 239] width 94 height 16
click at [57, 239] on icon at bounding box center [58, 239] width 3 height 6
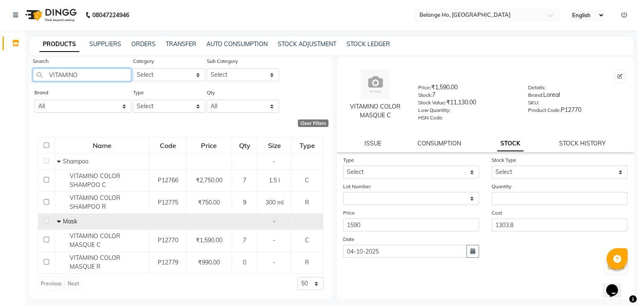
click at [85, 73] on input "VITAMINO" at bounding box center [82, 74] width 99 height 13
click at [581, 147] on link "STOCK HISTORY" at bounding box center [582, 144] width 47 height 8
select select "all"
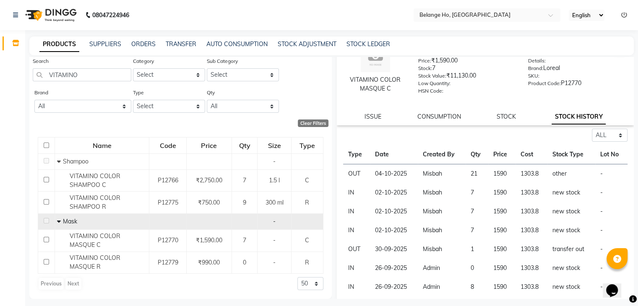
scroll to position [5, 0]
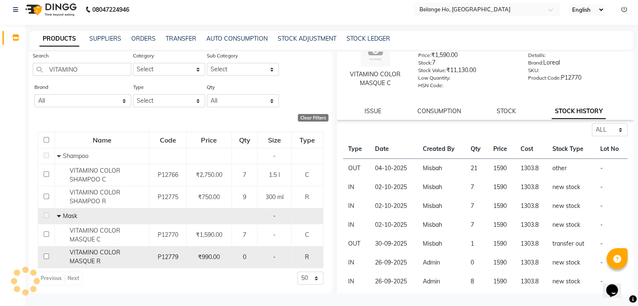
click at [120, 256] on span "VITAMINO COLOR MASQUE R" at bounding box center [95, 257] width 51 height 16
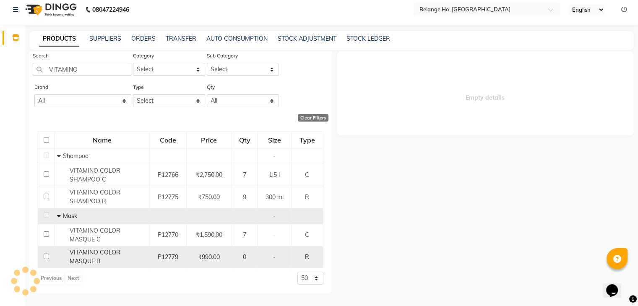
scroll to position [0, 0]
click at [120, 256] on span "VITAMINO COLOR MASQUE R" at bounding box center [95, 257] width 51 height 16
select select "all"
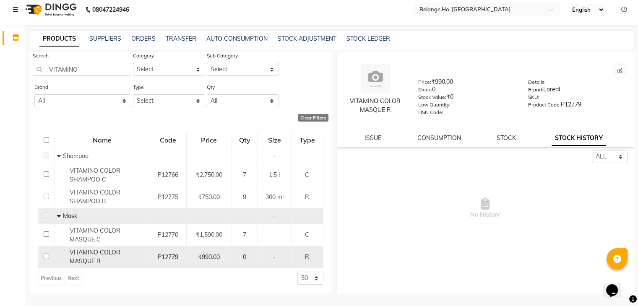
click at [85, 248] on div "VITAMINO COLOR MASQUE R" at bounding box center [102, 257] width 90 height 18
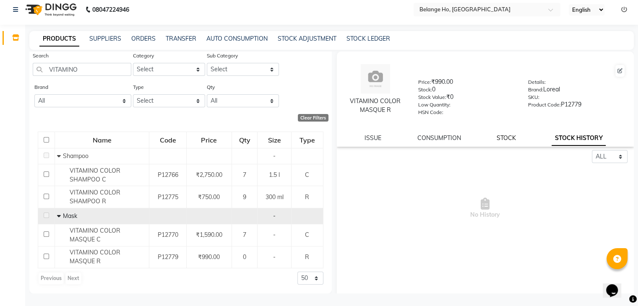
click at [507, 138] on link "STOCK" at bounding box center [505, 138] width 19 height 8
select select
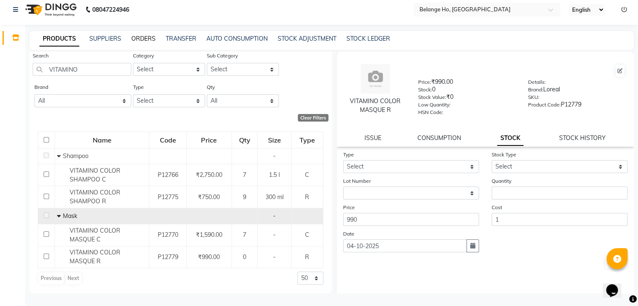
click at [143, 42] on link "ORDERS" at bounding box center [143, 39] width 24 height 8
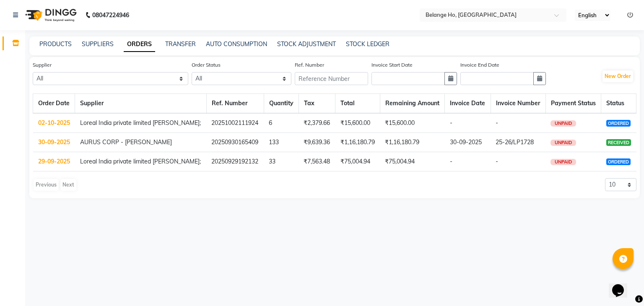
click at [126, 143] on td "AURUS CORP - [PERSON_NAME]" at bounding box center [140, 142] width 131 height 19
click at [48, 143] on link "30-09-2025" at bounding box center [54, 142] width 32 height 8
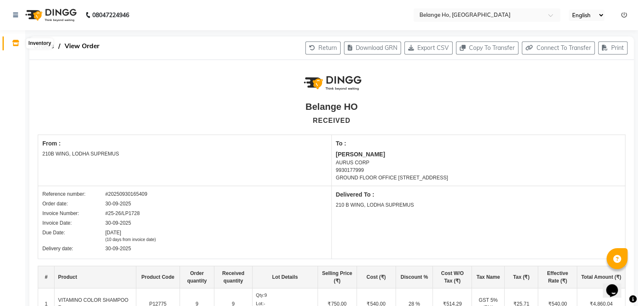
click at [17, 41] on icon at bounding box center [15, 43] width 7 height 6
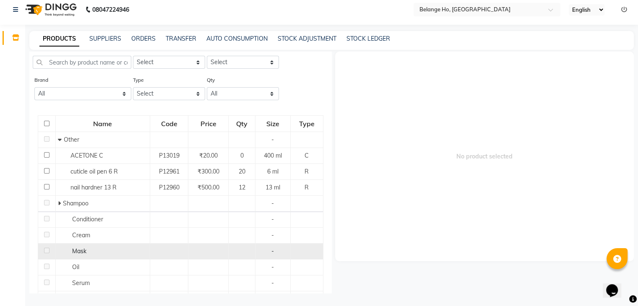
scroll to position [26, 0]
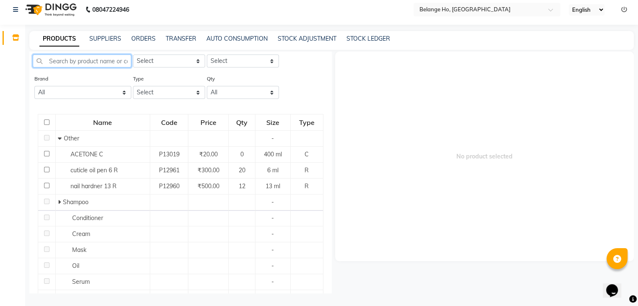
click at [76, 61] on input "text" at bounding box center [82, 61] width 99 height 13
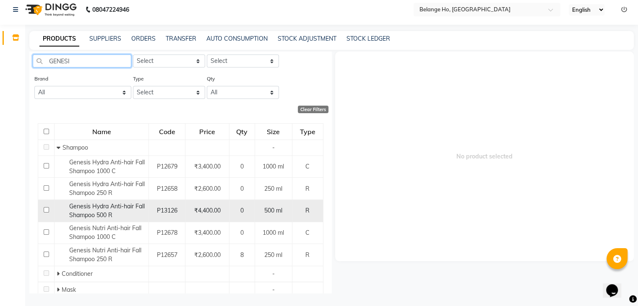
scroll to position [119, 0]
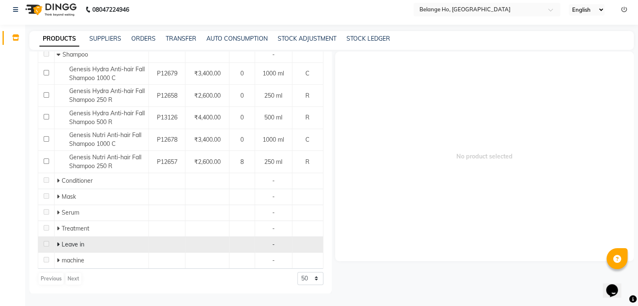
type input "GENESI"
click at [57, 246] on icon at bounding box center [58, 245] width 3 height 6
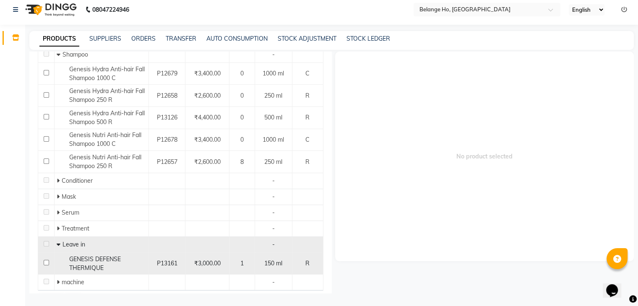
click at [240, 261] on span "1" at bounding box center [241, 264] width 3 height 8
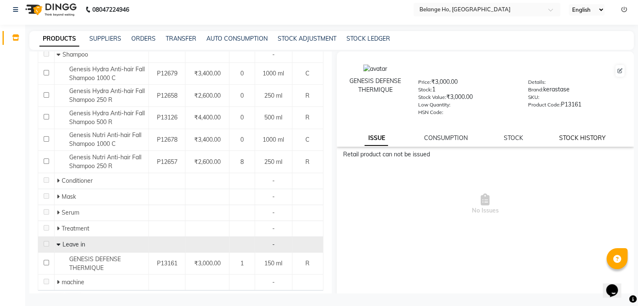
click at [560, 140] on link "STOCK HISTORY" at bounding box center [582, 138] width 47 height 8
select select "all"
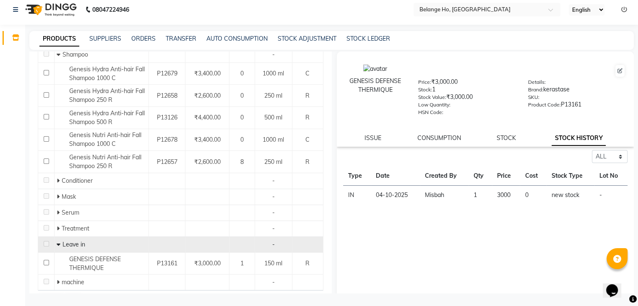
click at [441, 245] on div "Select ALL IN OUT Type Date Created By Qty Price Cost Stock Type Lot No IN [DAT…" at bounding box center [485, 234] width 297 height 168
click at [16, 36] on icon at bounding box center [15, 37] width 7 height 6
click at [367, 260] on div "Select ALL IN OUT Type Date Created By Qty Price Cost Stock Type Lot No IN [DAT…" at bounding box center [485, 234] width 297 height 168
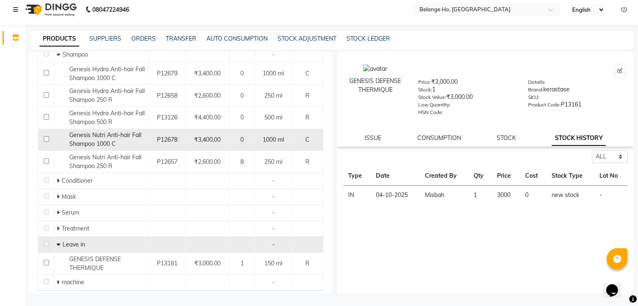
scroll to position [0, 0]
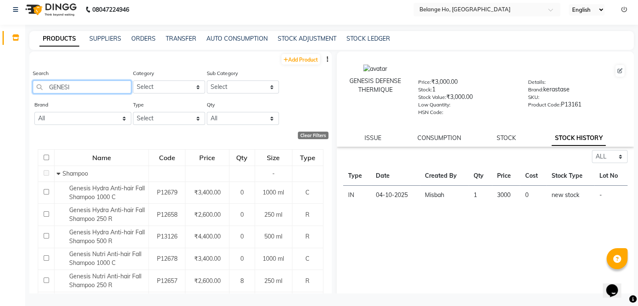
drag, startPoint x: 96, startPoint y: 88, endPoint x: 0, endPoint y: 105, distance: 97.5
click at [0, 105] on app-home "08047224946 Select Location × [GEOGRAPHIC_DATA], [GEOGRAPHIC_DATA] English ENGL…" at bounding box center [319, 151] width 638 height 312
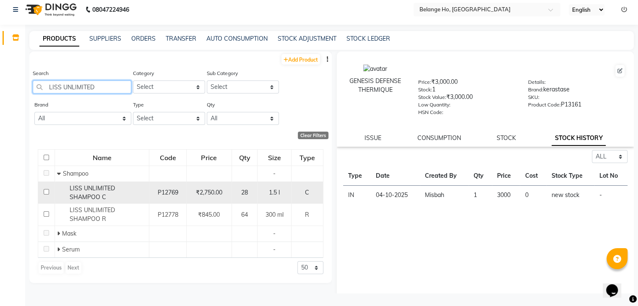
type input "LISS UNLIMITED"
click at [206, 195] on span "₹2,750.00" at bounding box center [209, 193] width 26 height 8
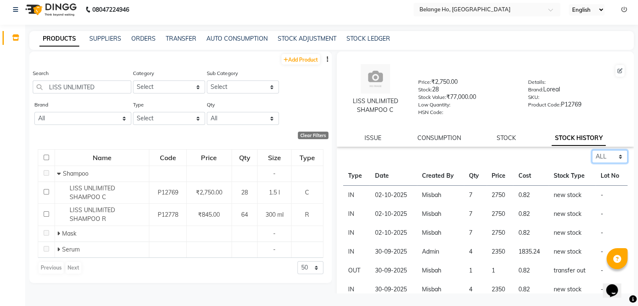
click at [607, 160] on select "Select ALL IN OUT" at bounding box center [610, 156] width 36 height 13
select select "out"
click at [592, 152] on select "Select ALL IN OUT" at bounding box center [610, 156] width 36 height 13
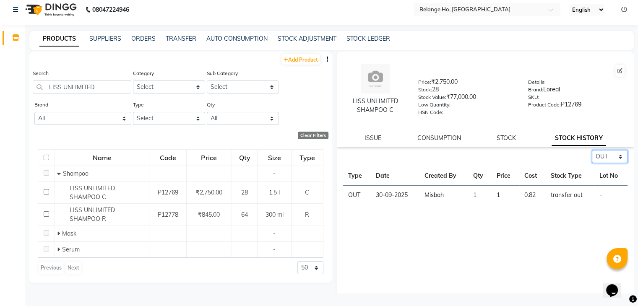
drag, startPoint x: 598, startPoint y: 160, endPoint x: 595, endPoint y: 171, distance: 11.8
click at [595, 171] on div "Select ALL IN OUT Type Date Created By Qty Price Cost Stock Type Lot No OUT [DA…" at bounding box center [485, 177] width 297 height 55
click at [500, 142] on link "STOCK" at bounding box center [505, 138] width 19 height 8
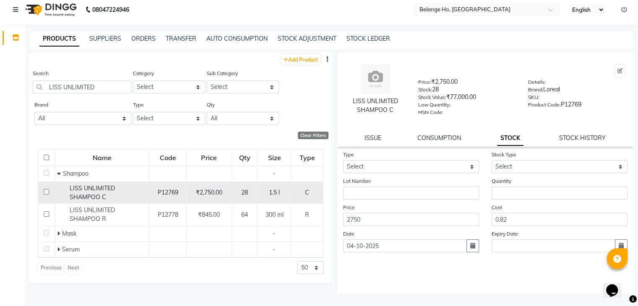
click at [150, 197] on td "P12769" at bounding box center [167, 193] width 37 height 22
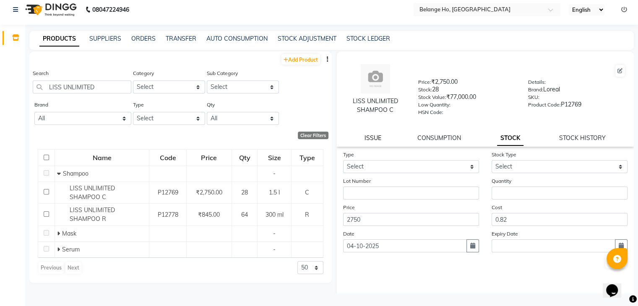
click at [368, 139] on link "ISSUE" at bounding box center [372, 138] width 17 height 8
select select
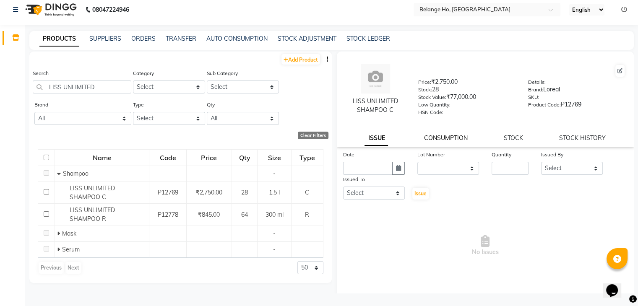
click at [440, 142] on link "CONSUMPTION" at bounding box center [446, 138] width 44 height 8
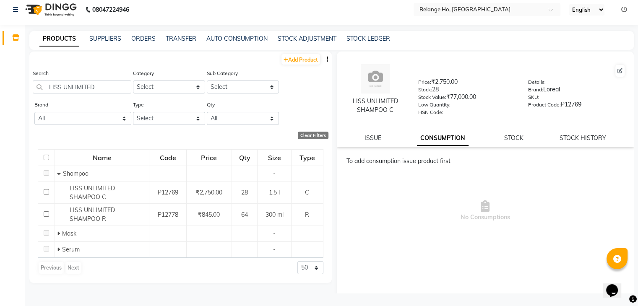
click at [377, 135] on div "LISS UNLIMITED SHAMPOO C Price: ₹2,750.00 Stock: 28 Stock Value: ₹77,000.00 Low…" at bounding box center [485, 99] width 297 height 95
click at [374, 141] on link "ISSUE" at bounding box center [372, 138] width 17 height 8
select select
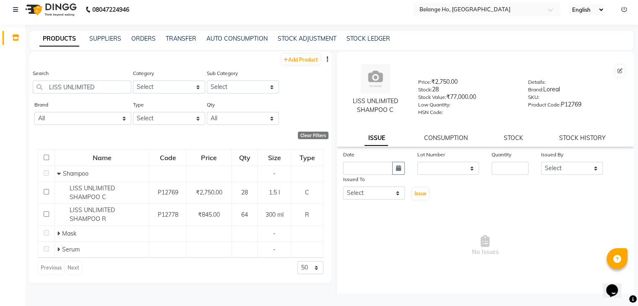
click at [455, 185] on div "Date Lot Number None Quantity Issued By Select Misbah Issued To Select Misbah I…" at bounding box center [485, 175] width 297 height 50
click at [515, 140] on link "STOCK" at bounding box center [513, 138] width 19 height 8
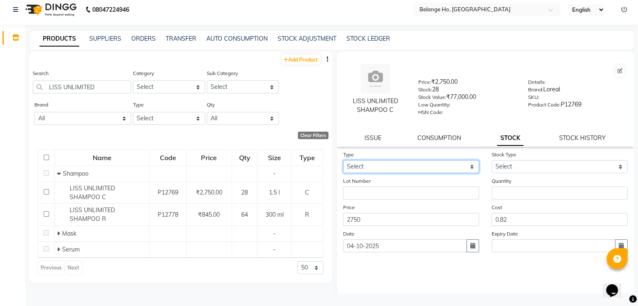
click at [410, 168] on select "Select In Out" at bounding box center [411, 166] width 136 height 13
select select "out"
click at [343, 163] on select "Select In Out" at bounding box center [411, 166] width 136 height 13
select select
click at [404, 165] on select "Select In Out" at bounding box center [411, 166] width 136 height 13
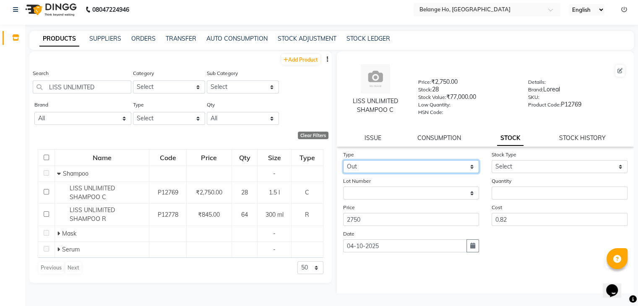
click at [343, 163] on select "Select In Out" at bounding box center [411, 166] width 136 height 13
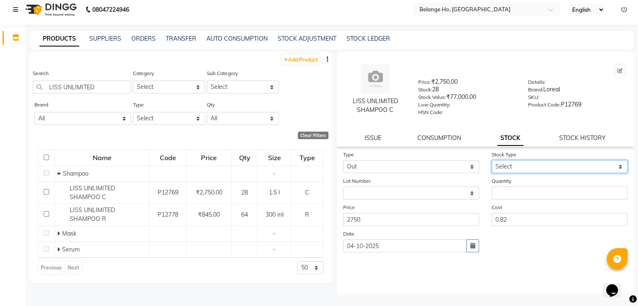
click at [510, 169] on select "Select Internal Use Damaged Expired Adjustment Return Other" at bounding box center [559, 166] width 136 height 13
select select "other"
click at [491, 163] on select "Select Internal Use Damaged Expired Adjustment Return Other" at bounding box center [559, 166] width 136 height 13
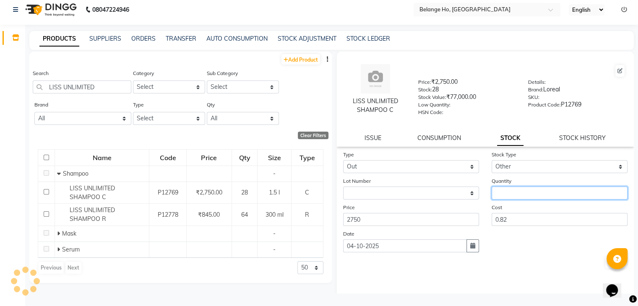
click at [515, 199] on input "number" at bounding box center [559, 193] width 136 height 13
type input "24"
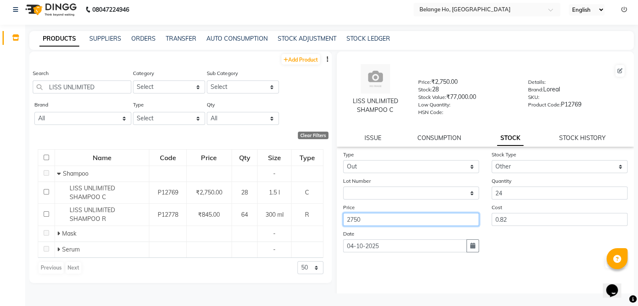
click at [413, 226] on input "2750" at bounding box center [411, 219] width 136 height 13
type input "2"
type input "3"
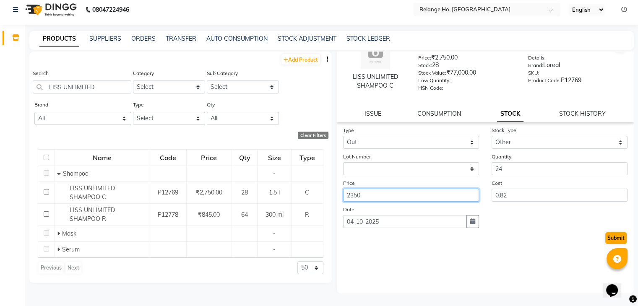
type input "2350"
click at [606, 242] on button "Submit" at bounding box center [615, 238] width 21 height 12
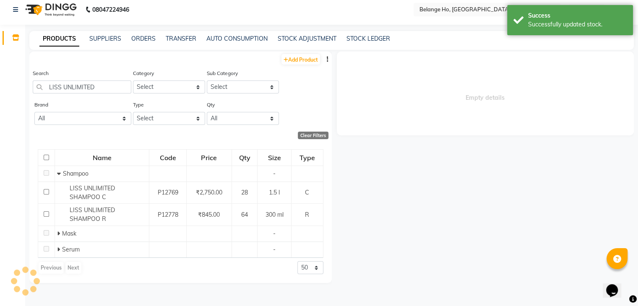
scroll to position [0, 0]
select select
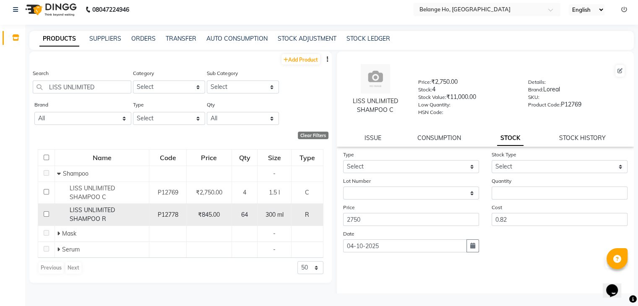
click at [216, 216] on span "₹845.00" at bounding box center [209, 215] width 22 height 8
select select
click at [216, 216] on span "₹845.00" at bounding box center [209, 215] width 22 height 8
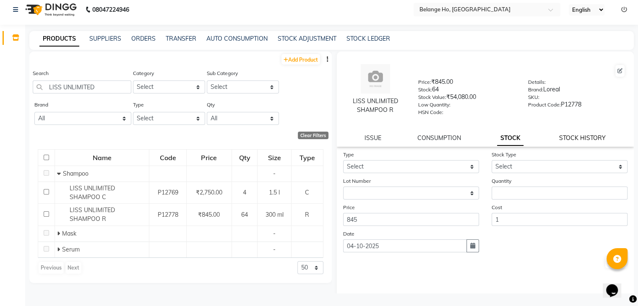
click at [585, 140] on link "STOCK HISTORY" at bounding box center [582, 138] width 47 height 8
select select "out"
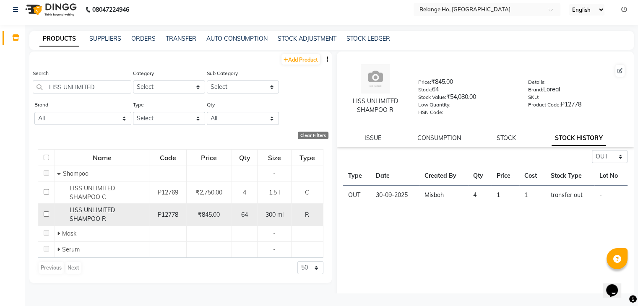
click at [106, 223] on div "LISS UNLIMITED SHAMPOO R" at bounding box center [102, 215] width 90 height 18
click at [115, 212] on span "LISS UNLIMITED SHAMPOO R" at bounding box center [92, 214] width 45 height 16
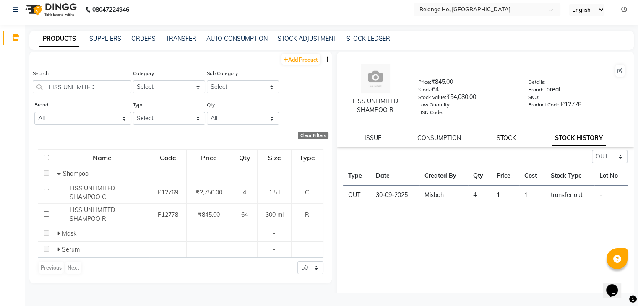
click at [499, 140] on link "STOCK" at bounding box center [505, 138] width 19 height 8
select select
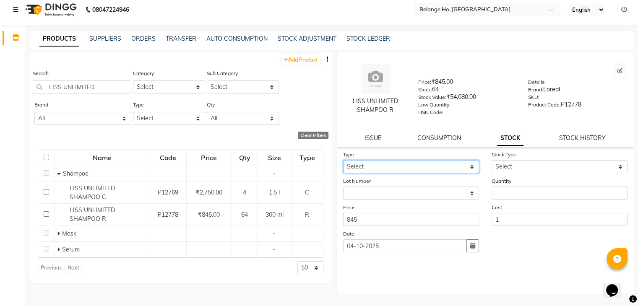
click at [410, 170] on select "Select In Out" at bounding box center [411, 166] width 136 height 13
select select "out"
click at [343, 163] on select "Select In Out" at bounding box center [411, 166] width 136 height 13
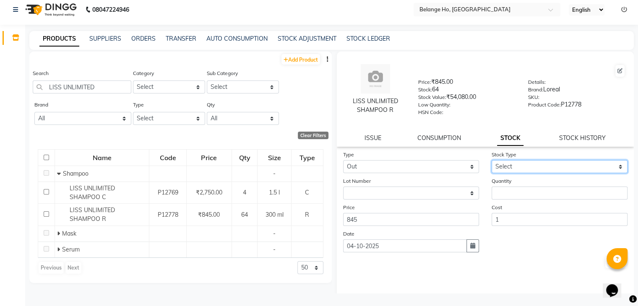
drag, startPoint x: 515, startPoint y: 168, endPoint x: 493, endPoint y: 249, distance: 83.8
click at [493, 249] on form "Type Select In Out Stock Type Select Internal Use Damaged Expired Adjustment Re…" at bounding box center [485, 209] width 285 height 119
select select "other"
click at [491, 163] on select "Select Internal Use Damaged Expired Adjustment Return Other" at bounding box center [559, 166] width 136 height 13
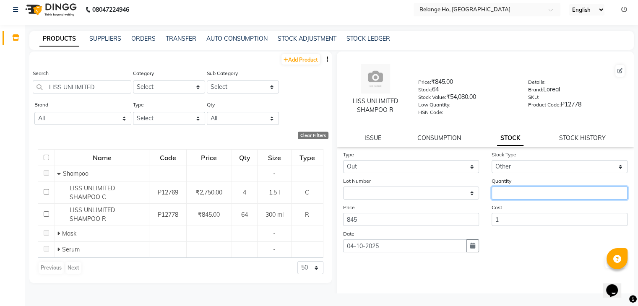
click at [525, 199] on input "number" at bounding box center [559, 193] width 136 height 13
type input "54"
click at [605, 267] on button "Submit" at bounding box center [615, 263] width 21 height 12
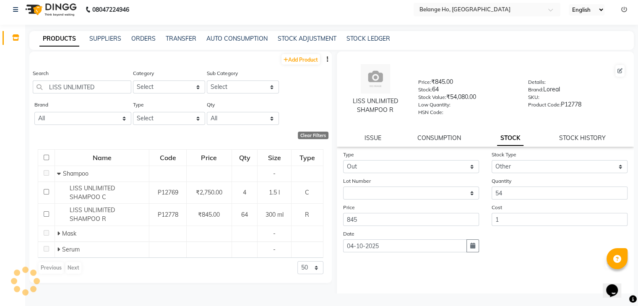
select select
click at [404, 284] on div "Type Select In Out Stock Type Select Internal Use Damaged Expired Adjustment Re…" at bounding box center [485, 234] width 297 height 168
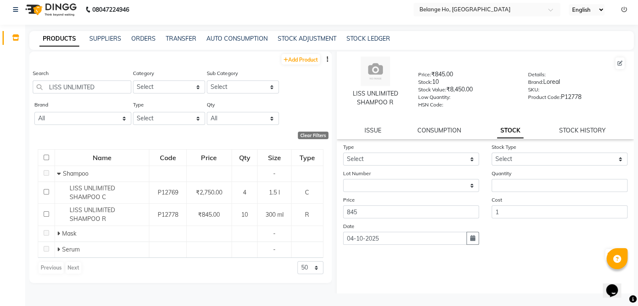
scroll to position [27, 0]
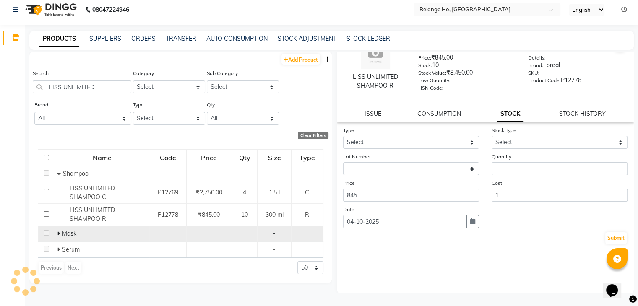
click at [62, 235] on span "Mask" at bounding box center [69, 234] width 14 height 8
click at [58, 234] on icon at bounding box center [58, 234] width 3 height 6
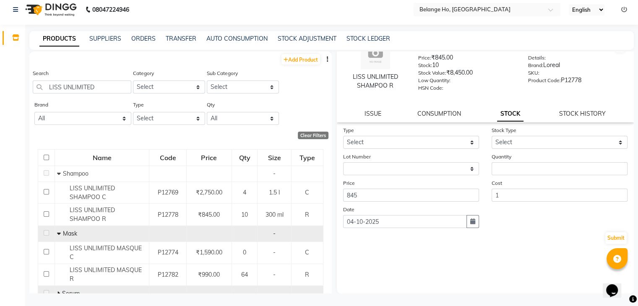
scroll to position [22, 0]
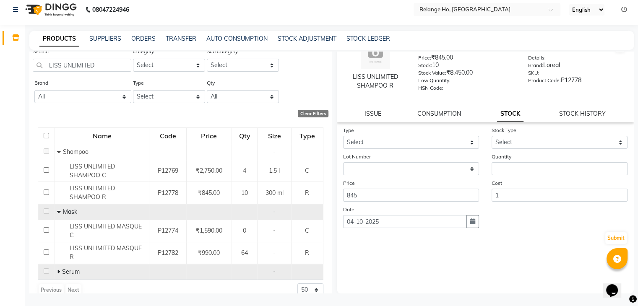
click at [59, 268] on span at bounding box center [59, 272] width 5 height 8
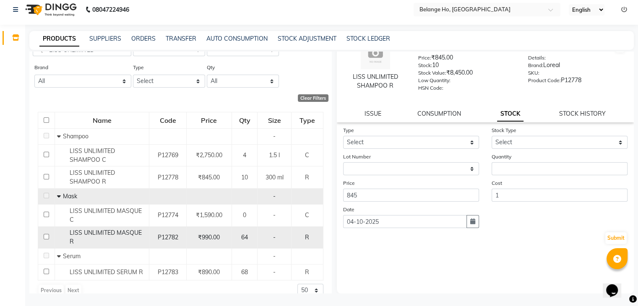
click at [157, 235] on td "P12782" at bounding box center [167, 237] width 37 height 22
click at [221, 233] on div "₹990.00" at bounding box center [209, 237] width 38 height 9
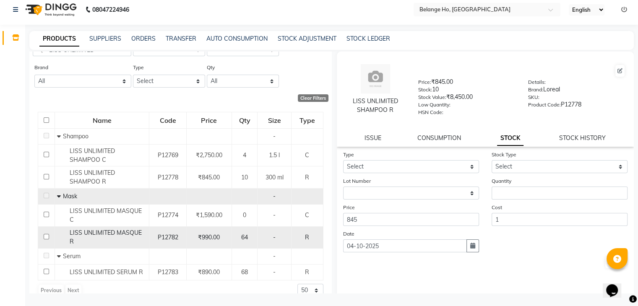
select select
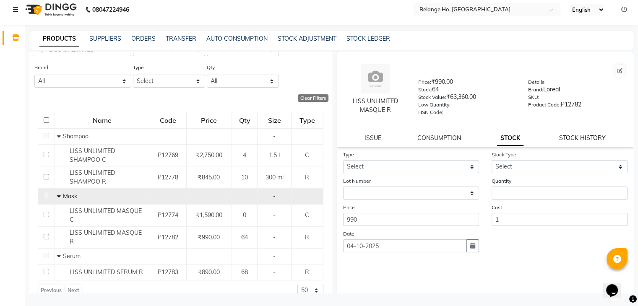
click at [580, 141] on link "STOCK HISTORY" at bounding box center [582, 138] width 47 height 8
select select "out"
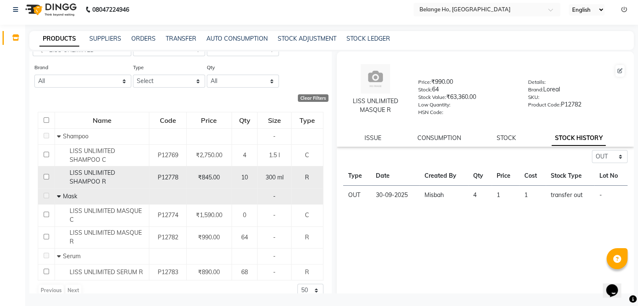
click at [127, 177] on div "LISS UNLIMITED SHAMPOO R" at bounding box center [102, 178] width 90 height 18
select select "out"
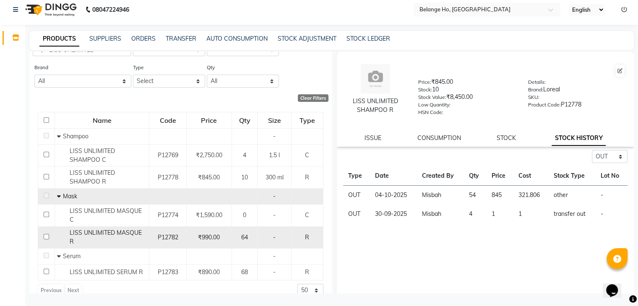
click at [107, 232] on div "LISS UNLIMITED MASQUE R" at bounding box center [102, 238] width 90 height 18
click at [167, 234] on span "P12782" at bounding box center [168, 238] width 21 height 8
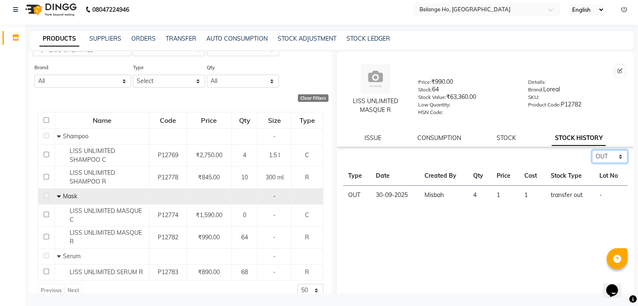
click at [607, 159] on select "Select ALL IN OUT" at bounding box center [610, 156] width 36 height 13
click at [592, 152] on select "Select ALL IN OUT" at bounding box center [610, 156] width 36 height 13
click at [597, 153] on select "Select ALL IN OUT" at bounding box center [610, 156] width 36 height 13
select select "all"
click at [592, 152] on select "Select ALL IN OUT" at bounding box center [610, 156] width 36 height 13
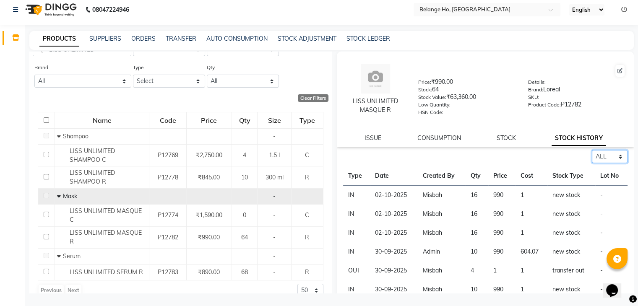
scroll to position [27, 0]
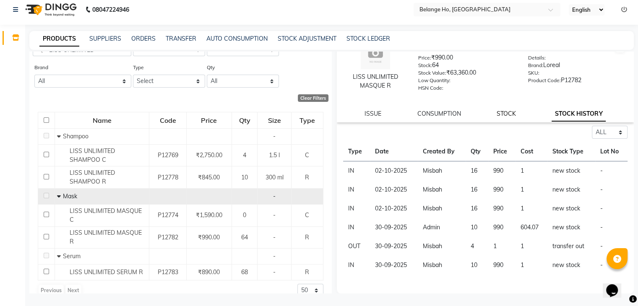
click at [505, 114] on link "STOCK" at bounding box center [505, 114] width 19 height 8
select select
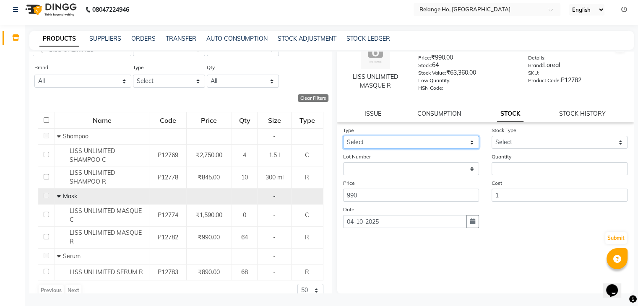
click at [388, 145] on select "Select In Out" at bounding box center [411, 142] width 136 height 13
select select "in"
click at [343, 136] on select "Select In Out" at bounding box center [411, 142] width 136 height 13
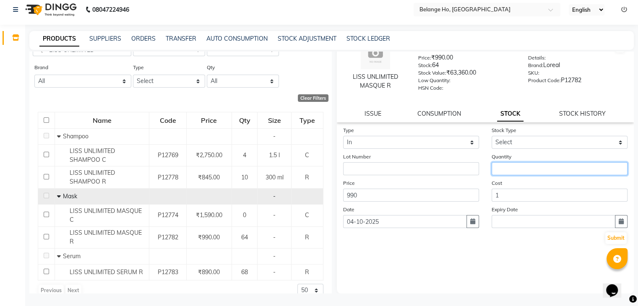
click at [498, 170] on input "number" at bounding box center [559, 168] width 136 height 13
type input "10"
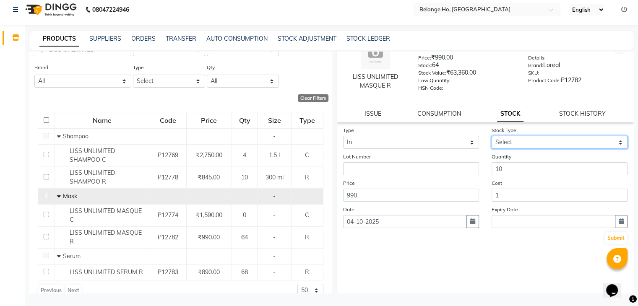
drag, startPoint x: 509, startPoint y: 145, endPoint x: 494, endPoint y: 203, distance: 60.2
click at [494, 203] on form "Type Select In Out Stock Type Select New Stock Adjustment Return Other Lot Numb…" at bounding box center [485, 185] width 285 height 119
select select "other"
click at [491, 136] on select "Select New Stock Adjustment Return Other" at bounding box center [559, 142] width 136 height 13
click at [520, 143] on select "Select New Stock Adjustment Return Other" at bounding box center [559, 142] width 136 height 13
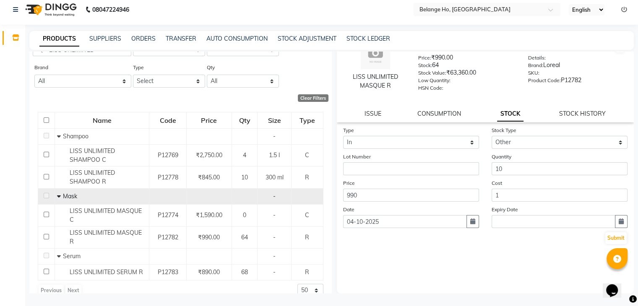
click at [359, 282] on div "Type Select In Out Stock Type Select New Stock Adjustment Return Other Lot Numb…" at bounding box center [485, 210] width 297 height 168
click at [614, 237] on button "Submit" at bounding box center [615, 238] width 21 height 12
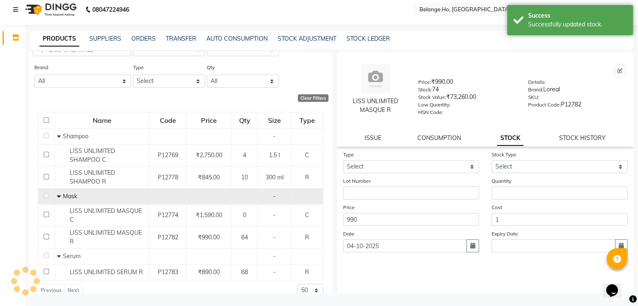
scroll to position [0, 0]
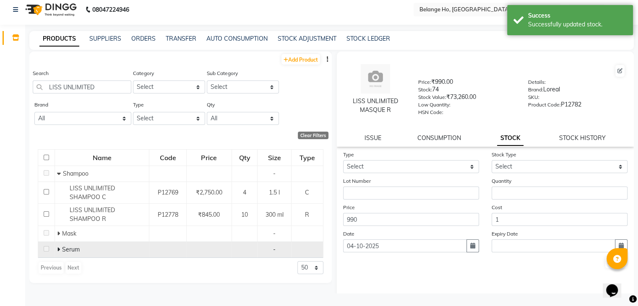
click at [64, 251] on span "Serum" at bounding box center [71, 250] width 18 height 8
click at [58, 249] on icon at bounding box center [58, 250] width 3 height 6
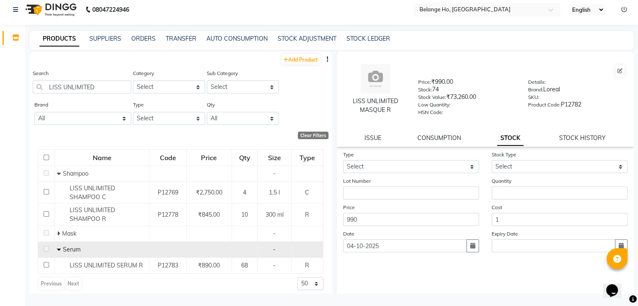
scroll to position [6, 0]
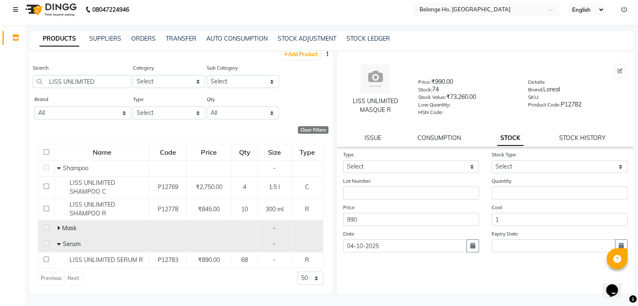
click at [59, 226] on icon at bounding box center [58, 228] width 3 height 6
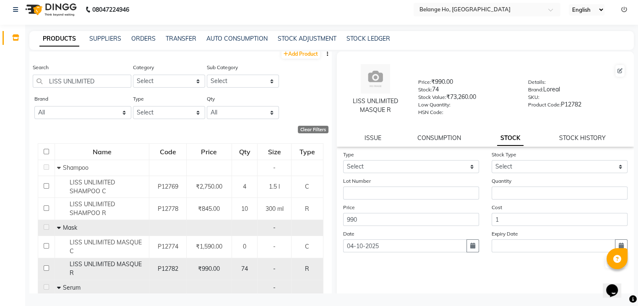
scroll to position [37, 0]
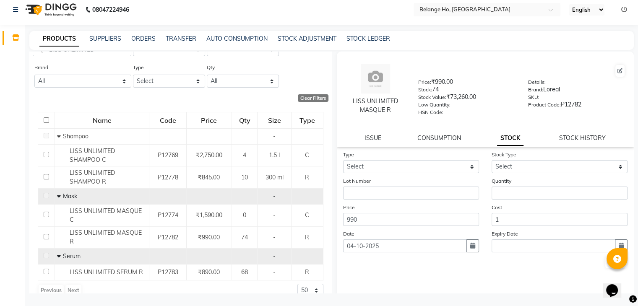
click at [589, 135] on div "LISS UNLIMITED MASQUE R Price: ₹990.00 Stock: 74 Stock Value: ₹73,260.00 Low Qu…" at bounding box center [485, 99] width 297 height 95
click at [577, 142] on link "STOCK HISTORY" at bounding box center [582, 138] width 47 height 8
select select "all"
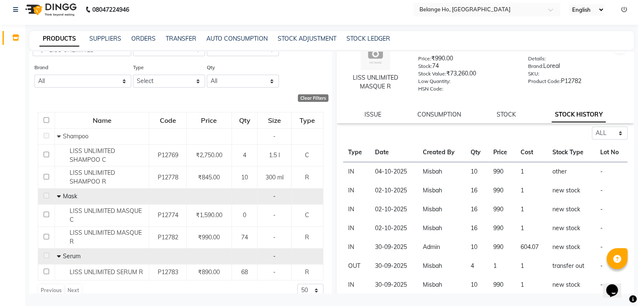
scroll to position [23, 0]
click at [376, 118] on link "ISSUE" at bounding box center [372, 115] width 17 height 8
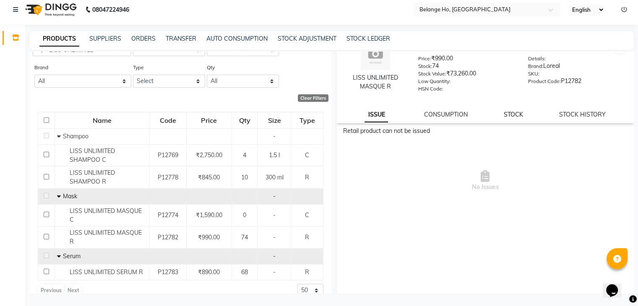
click at [518, 114] on link "STOCK" at bounding box center [513, 115] width 19 height 8
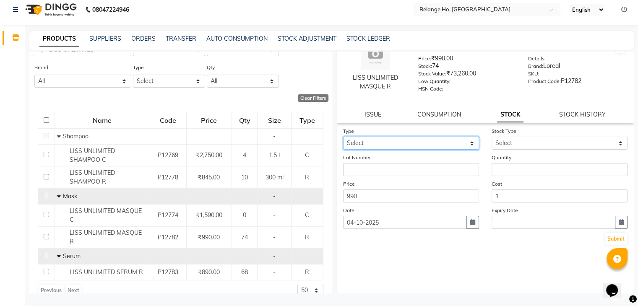
click at [406, 148] on select "Select In Out" at bounding box center [411, 143] width 136 height 13
select select "out"
click at [343, 139] on select "Select In Out" at bounding box center [411, 143] width 136 height 13
select select
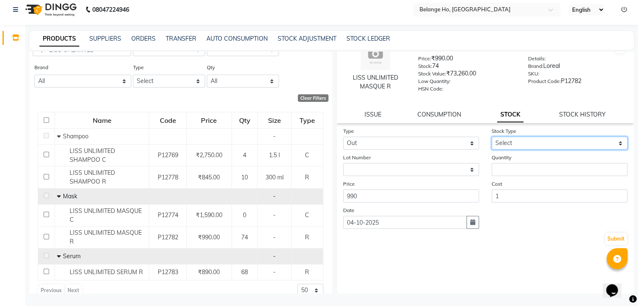
click at [548, 145] on select "Select Internal Use Damaged Expired Adjustment Return Other" at bounding box center [559, 143] width 136 height 13
select select "other"
click at [491, 139] on select "Select Internal Use Damaged Expired Adjustment Return Other" at bounding box center [559, 143] width 136 height 13
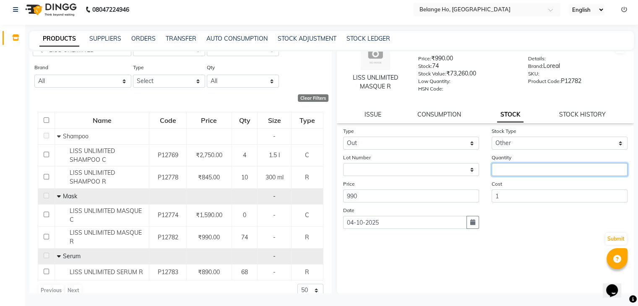
click at [522, 172] on input "number" at bounding box center [559, 169] width 136 height 13
type input "64"
click at [607, 239] on button "Submit" at bounding box center [615, 239] width 21 height 12
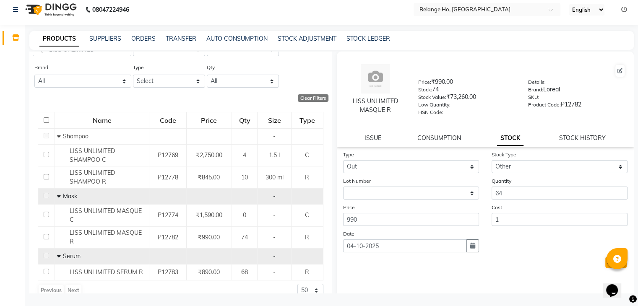
select select
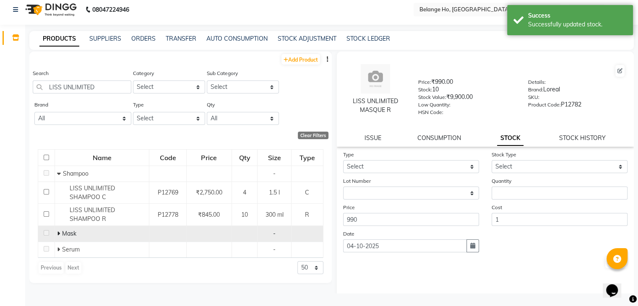
click at [57, 235] on icon at bounding box center [58, 234] width 3 height 6
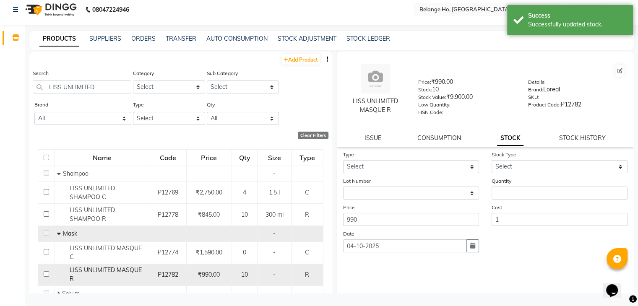
scroll to position [22, 0]
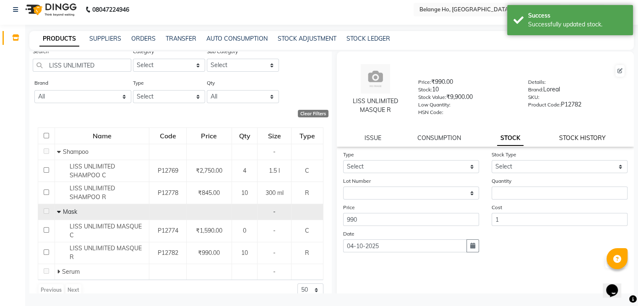
click at [582, 142] on link "STOCK HISTORY" at bounding box center [582, 138] width 47 height 8
select select "all"
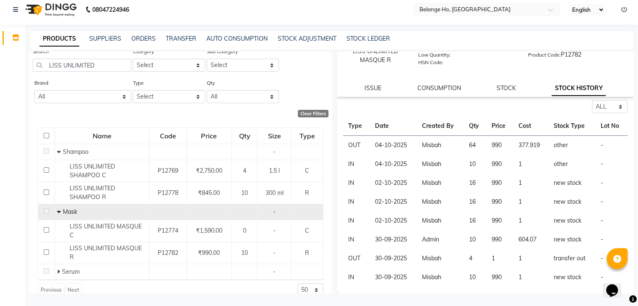
scroll to position [0, 0]
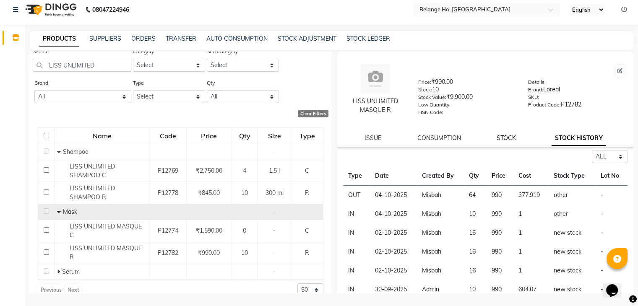
click at [510, 138] on link "STOCK" at bounding box center [505, 138] width 19 height 8
select select
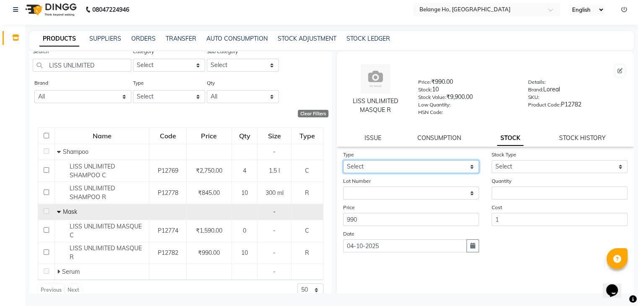
click at [399, 171] on select "Select In Out" at bounding box center [411, 166] width 136 height 13
select select "out"
click at [343, 163] on select "Select In Out" at bounding box center [411, 166] width 136 height 13
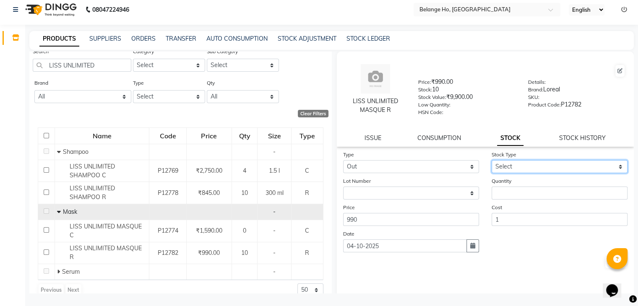
drag, startPoint x: 518, startPoint y: 165, endPoint x: 501, endPoint y: 247, distance: 84.3
click at [501, 247] on form "Type Select In Out Stock Type Select Internal Use Damaged Expired Adjustment Re…" at bounding box center [485, 209] width 285 height 119
select select "other"
click at [491, 163] on select "Select Internal Use Damaged Expired Adjustment Return Other" at bounding box center [559, 166] width 136 height 13
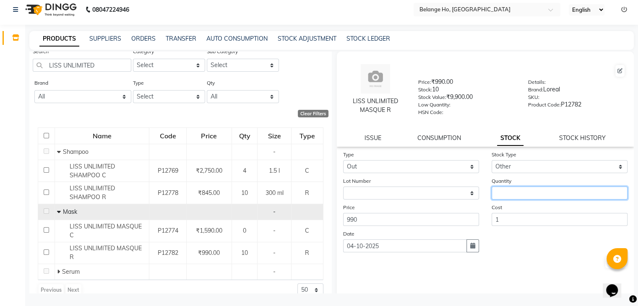
click at [504, 197] on input "number" at bounding box center [559, 193] width 136 height 13
type input "4"
click at [605, 267] on button "Submit" at bounding box center [615, 263] width 21 height 12
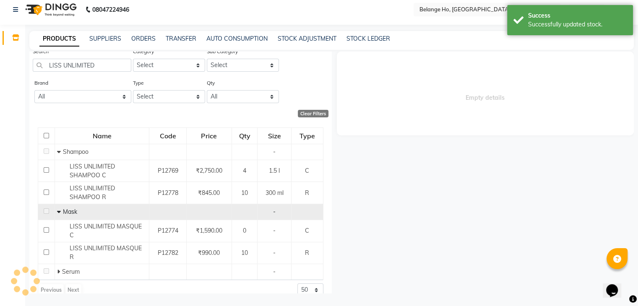
select select
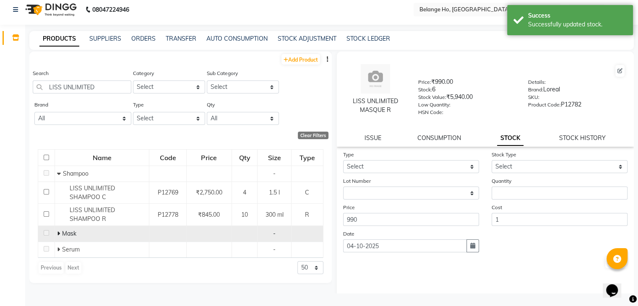
click at [58, 236] on icon at bounding box center [58, 234] width 3 height 6
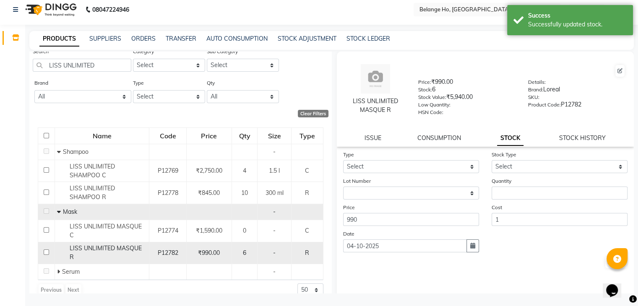
scroll to position [21, 0]
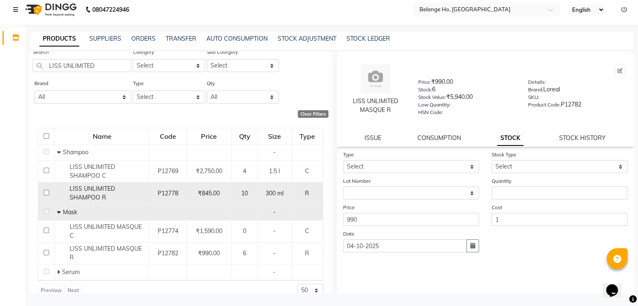
click at [115, 190] on span "LISS UNLIMITED SHAMPOO R" at bounding box center [92, 193] width 45 height 16
select select
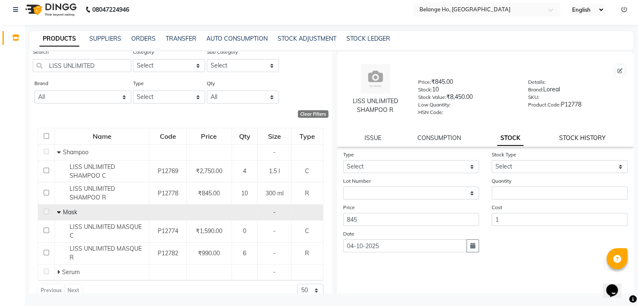
click at [566, 138] on link "STOCK HISTORY" at bounding box center [582, 138] width 47 height 8
select select "all"
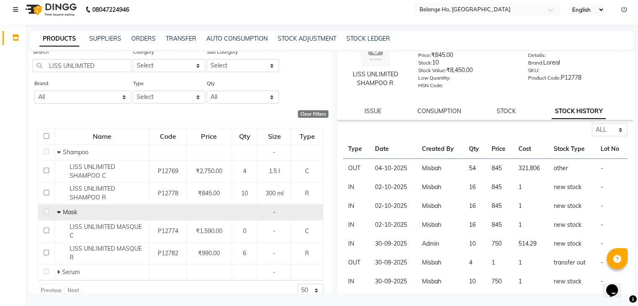
scroll to position [0, 0]
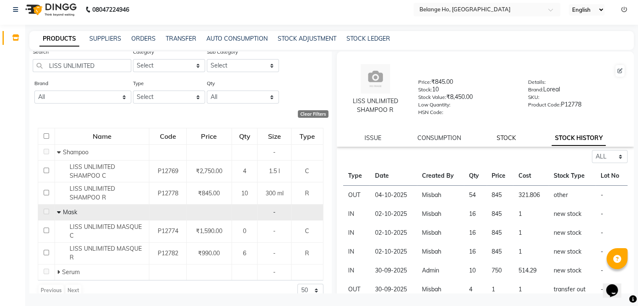
click at [509, 142] on link "STOCK" at bounding box center [505, 138] width 19 height 8
select select
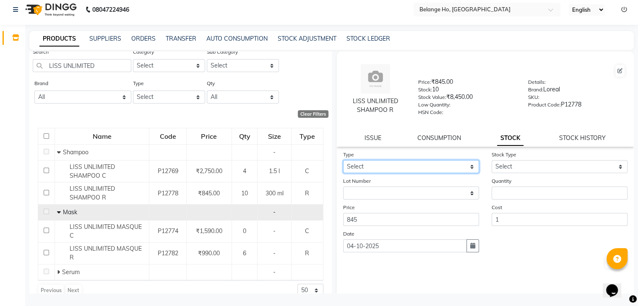
click at [392, 170] on select "Select In Out" at bounding box center [411, 166] width 136 height 13
select select "out"
click at [343, 163] on select "Select In Out" at bounding box center [411, 166] width 136 height 13
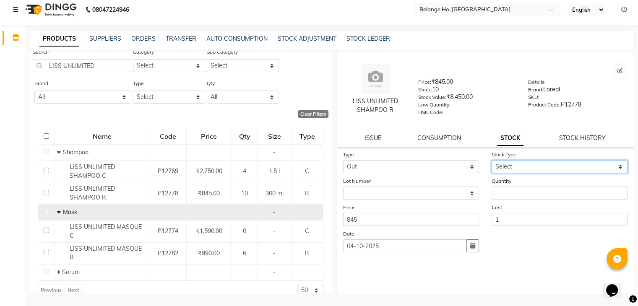
click at [537, 166] on select "Select Internal Use Damaged Expired Adjustment Return Other" at bounding box center [559, 166] width 136 height 13
select select "other"
click at [491, 163] on select "Select Internal Use Damaged Expired Adjustment Return Other" at bounding box center [559, 166] width 136 height 13
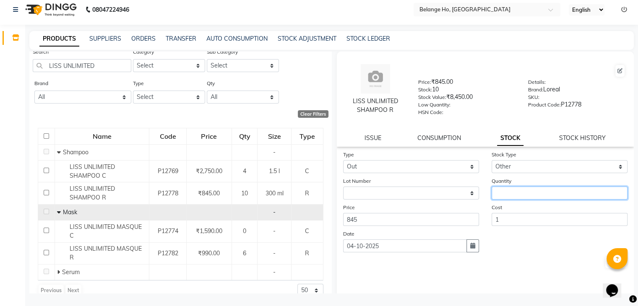
click at [523, 193] on input "number" at bounding box center [559, 193] width 136 height 13
type input "4"
click at [605, 263] on button "Submit" at bounding box center [615, 263] width 21 height 12
select select
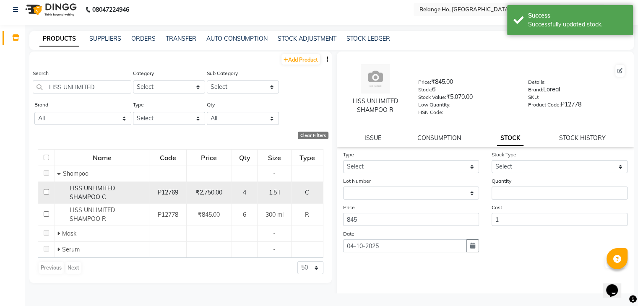
click at [254, 198] on td "4" at bounding box center [244, 193] width 26 height 22
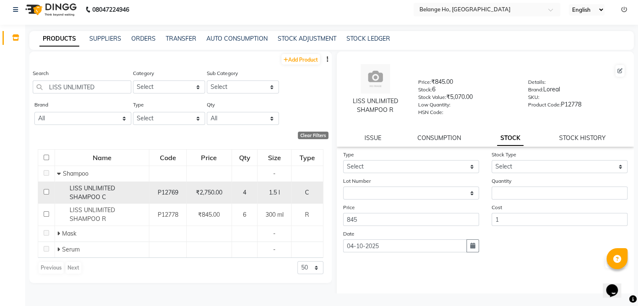
click at [186, 191] on td "P12769" at bounding box center [167, 193] width 37 height 22
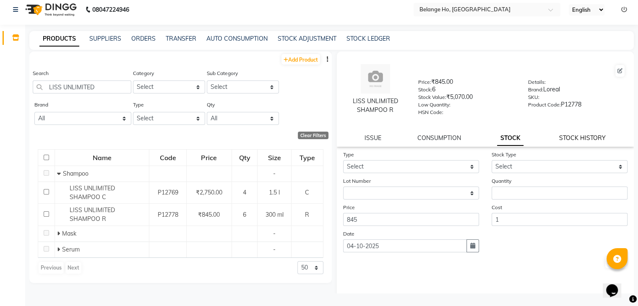
click at [569, 141] on link "STOCK HISTORY" at bounding box center [582, 138] width 47 height 8
select select "all"
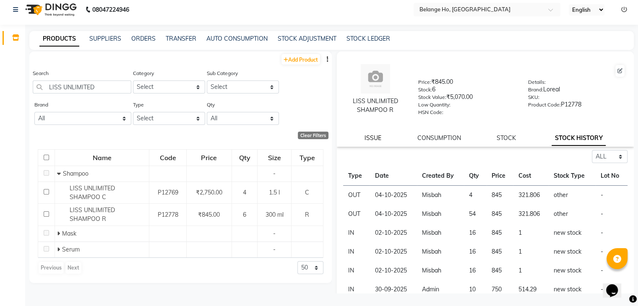
click at [369, 141] on link "ISSUE" at bounding box center [372, 138] width 17 height 8
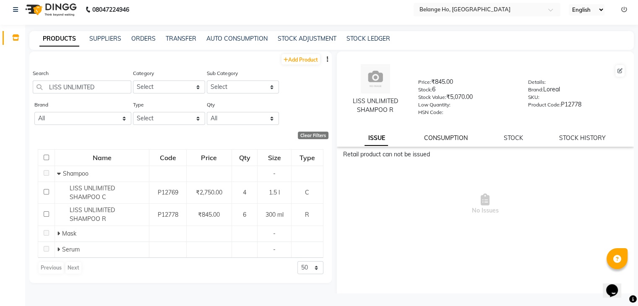
click at [454, 140] on link "CONSUMPTION" at bounding box center [446, 138] width 44 height 8
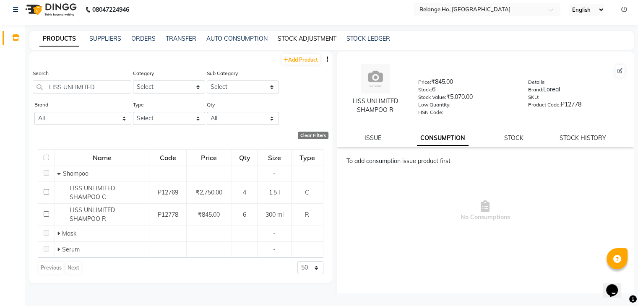
click at [301, 39] on link "STOCK ADJUSTMENT" at bounding box center [307, 39] width 59 height 8
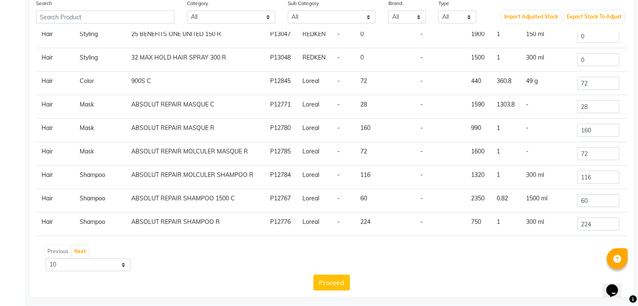
scroll to position [69, 0]
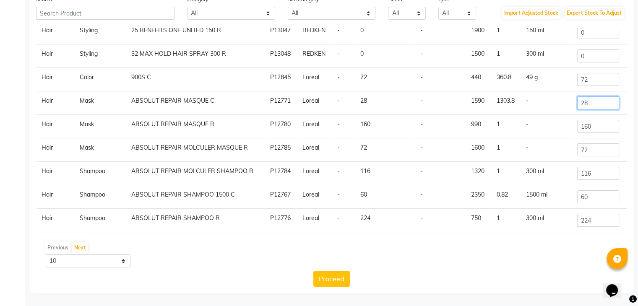
drag, startPoint x: 596, startPoint y: 107, endPoint x: 543, endPoint y: 117, distance: 53.4
click at [543, 117] on tbody "Hair Styling 11 LOW HOLD THERMAL SPRAY 250 R P13046 REDKEN - 0 - 2000 1 250 ml …" at bounding box center [331, 114] width 590 height 235
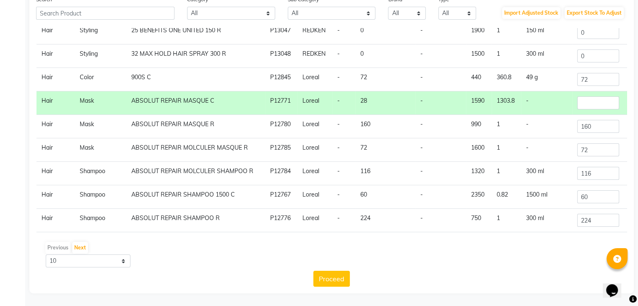
click at [533, 259] on div "Previous Next 10 50 100" at bounding box center [331, 254] width 584 height 26
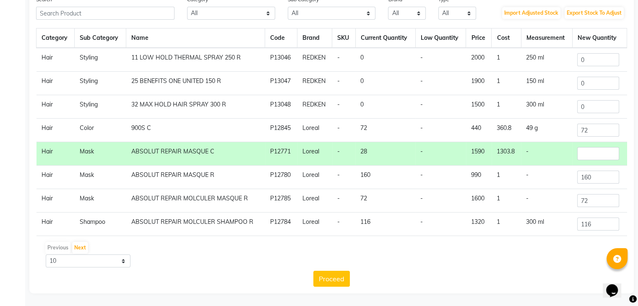
scroll to position [51, 0]
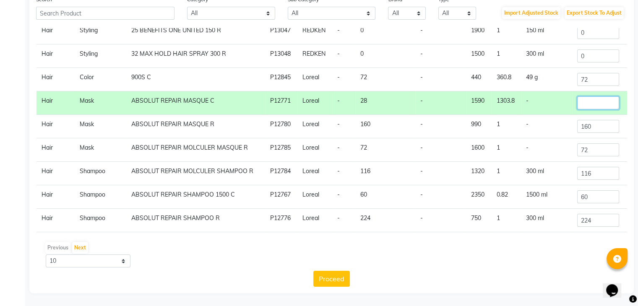
click at [595, 103] on input "number" at bounding box center [598, 102] width 42 height 13
type input "8"
click at [580, 229] on td "224" at bounding box center [599, 220] width 55 height 23
drag, startPoint x: 591, startPoint y: 129, endPoint x: 517, endPoint y: 143, distance: 75.6
click at [517, 143] on tbody "Hair Styling 11 LOW HOLD THERMAL SPRAY 250 R P13046 REDKEN - 0 - 2000 1 250 ml …" at bounding box center [331, 114] width 590 height 235
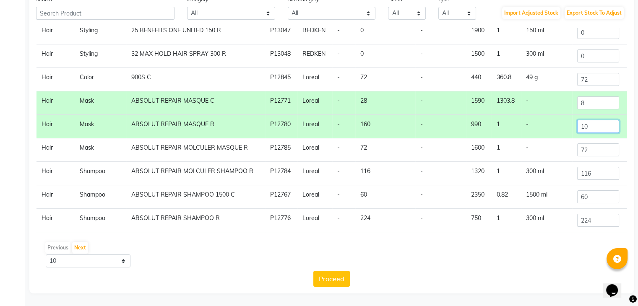
type input "10"
click at [548, 260] on div "Previous Next 10 50 100" at bounding box center [331, 254] width 584 height 26
drag, startPoint x: 591, startPoint y: 150, endPoint x: 530, endPoint y: 153, distance: 61.3
click at [530, 153] on tr "Hair Mask ABSOLUT REPAIR MOLCULER MASQUE R P12785 Loreal - 72 - 1600 1 - 72" at bounding box center [331, 149] width 590 height 23
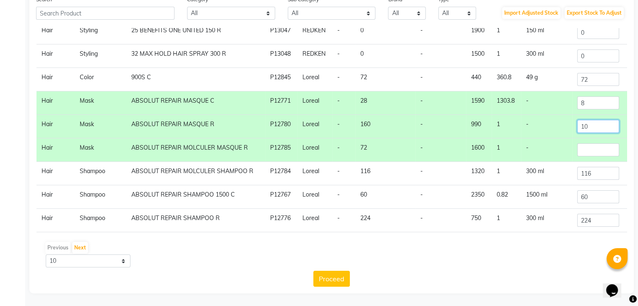
drag, startPoint x: 598, startPoint y: 122, endPoint x: 554, endPoint y: 133, distance: 44.8
click at [554, 133] on tr "Hair Mask ABSOLUT REPAIR MASQUE R P12780 Loreal - 160 - 990 1 - 10" at bounding box center [331, 126] width 590 height 23
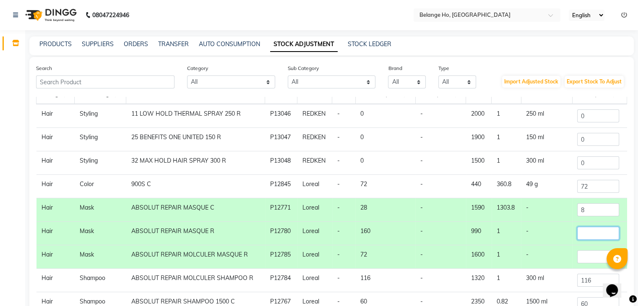
scroll to position [0, 0]
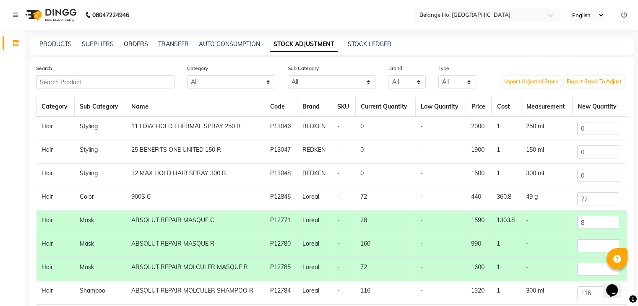
click at [141, 42] on link "ORDERS" at bounding box center [136, 44] width 24 height 8
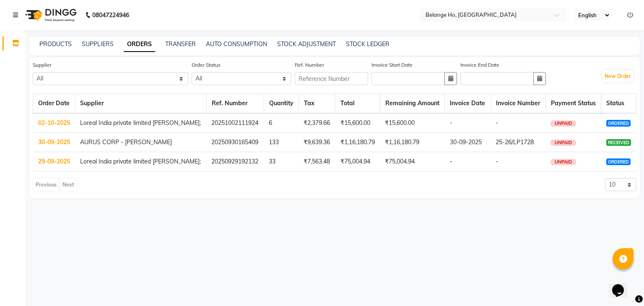
click at [112, 143] on td "AURUS CORP - [PERSON_NAME]" at bounding box center [140, 142] width 131 height 19
click at [57, 143] on link "30-09-2025" at bounding box center [54, 142] width 32 height 8
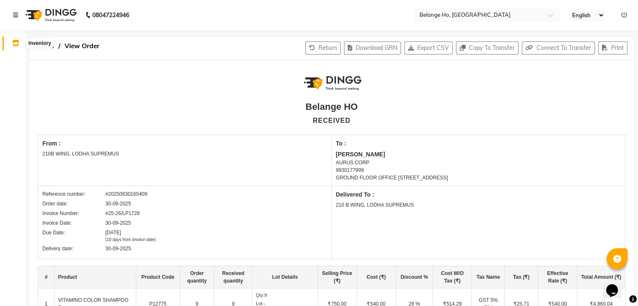
click at [13, 40] on icon at bounding box center [15, 43] width 7 height 6
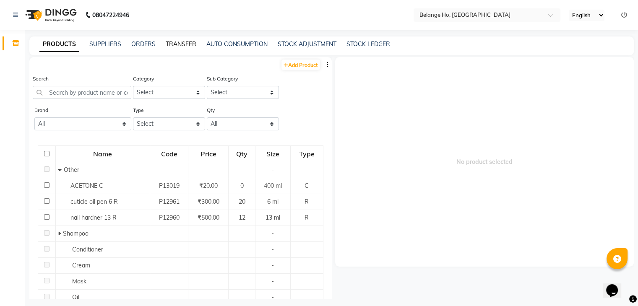
click at [179, 46] on link "TRANSFER" at bounding box center [181, 44] width 31 height 8
select select "sender"
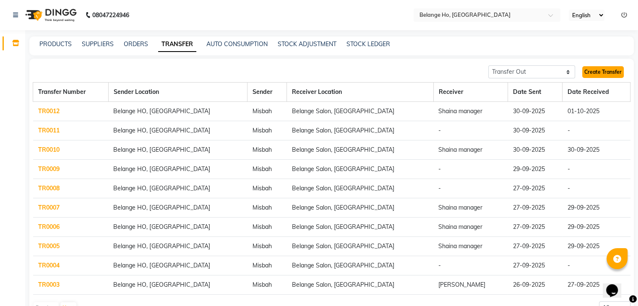
click at [592, 70] on link "Create Transfer" at bounding box center [603, 72] width 42 height 12
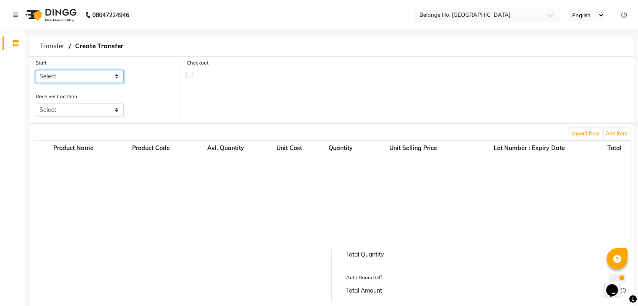
click at [99, 78] on select "Select Misbah" at bounding box center [80, 76] width 88 height 13
select select "92379"
click at [36, 70] on select "Select Misbah" at bounding box center [80, 76] width 88 height 13
drag, startPoint x: 75, startPoint y: 113, endPoint x: 65, endPoint y: 135, distance: 24.1
click at [65, 135] on form "Staff Select Misbah Receiver Location Select Belange Salon, [GEOGRAPHIC_DATA] C…" at bounding box center [331, 193] width 604 height 275
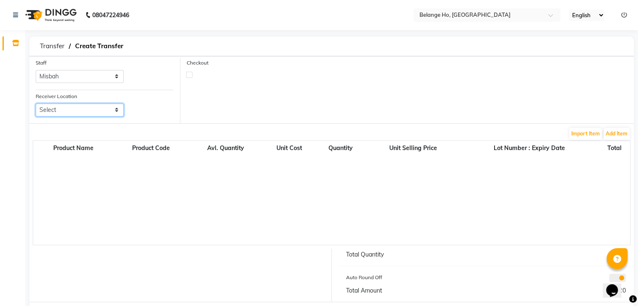
select select "2150"
click at [36, 104] on select "Select Belange Salon, [GEOGRAPHIC_DATA]" at bounding box center [80, 110] width 88 height 13
click at [607, 136] on button "Add Item" at bounding box center [616, 134] width 26 height 12
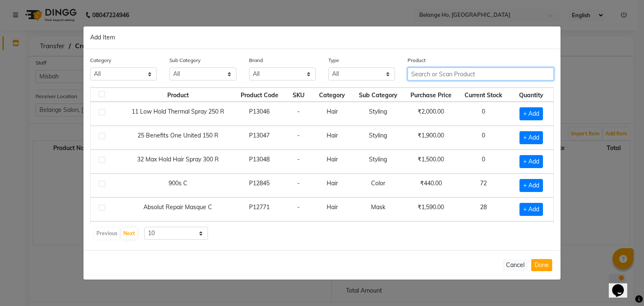
click at [501, 74] on input "text" at bounding box center [481, 74] width 146 height 13
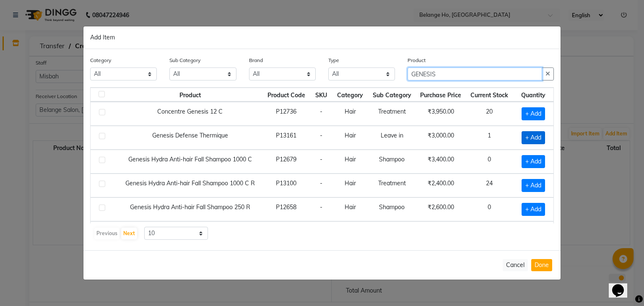
type input "GENESIS"
click at [522, 140] on span "+ Add" at bounding box center [533, 137] width 23 height 13
checkbox input "true"
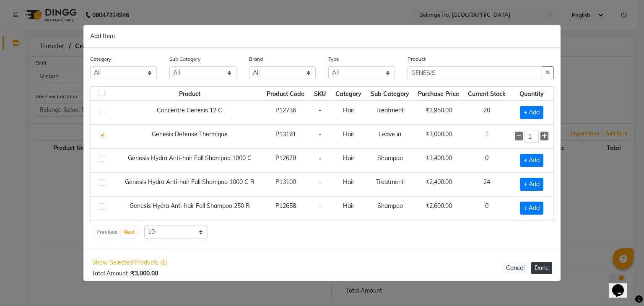
click at [542, 270] on button "Done" at bounding box center [541, 268] width 21 height 12
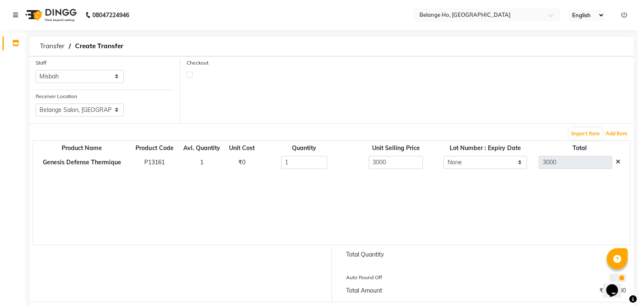
scroll to position [40, 0]
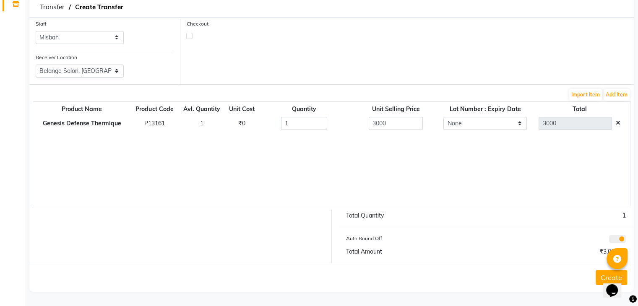
click at [598, 272] on button "Create" at bounding box center [610, 277] width 31 height 15
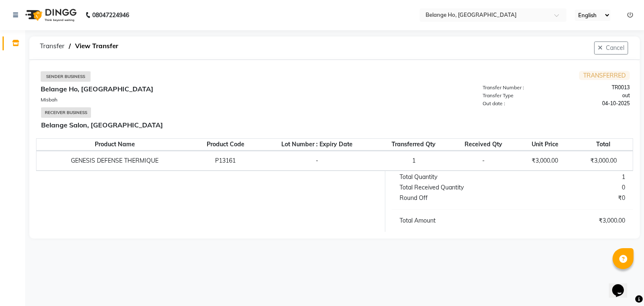
click at [153, 107] on div "Receiver Business Belange Salon, [GEOGRAPHIC_DATA]" at bounding box center [187, 113] width 293 height 13
click at [17, 44] on icon at bounding box center [15, 43] width 7 height 6
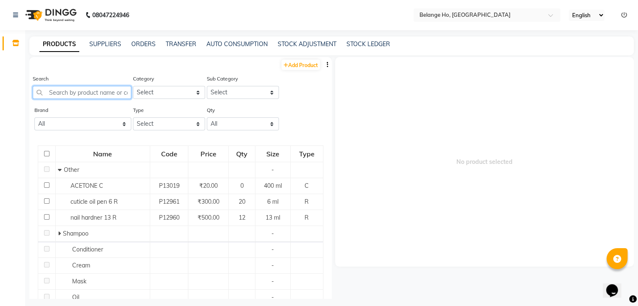
click at [98, 92] on input "text" at bounding box center [82, 92] width 99 height 13
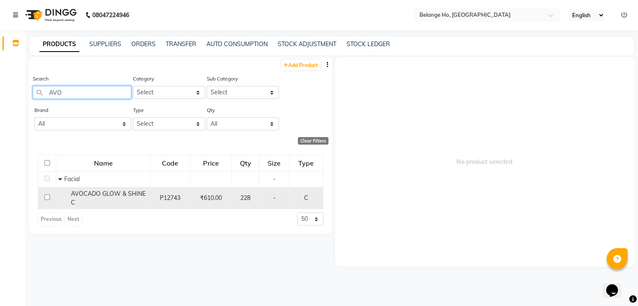
type input "AVO"
click at [133, 199] on div "AVOCADO GLOW & SHINE C" at bounding box center [103, 199] width 90 height 18
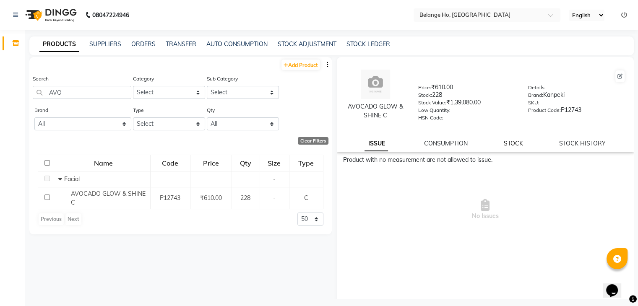
click at [508, 144] on link "STOCK" at bounding box center [513, 144] width 19 height 8
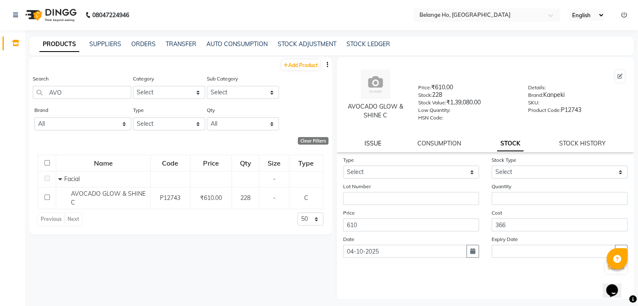
click at [371, 146] on link "ISSUE" at bounding box center [372, 144] width 17 height 8
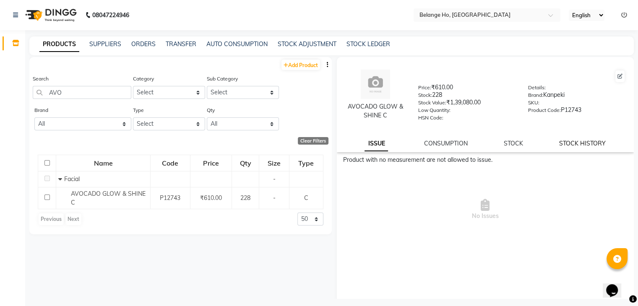
click at [574, 147] on link "STOCK HISTORY" at bounding box center [582, 144] width 47 height 8
select select "all"
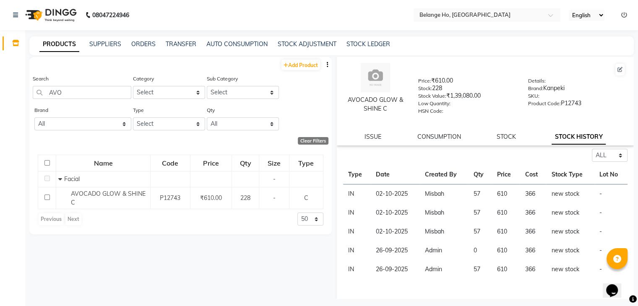
scroll to position [27, 0]
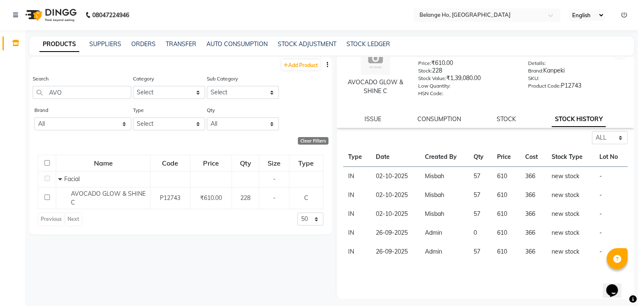
click at [451, 270] on div "Select ALL IN OUT Type Date Created By Qty Price Cost Stock Type Lot No IN [DAT…" at bounding box center [485, 215] width 297 height 168
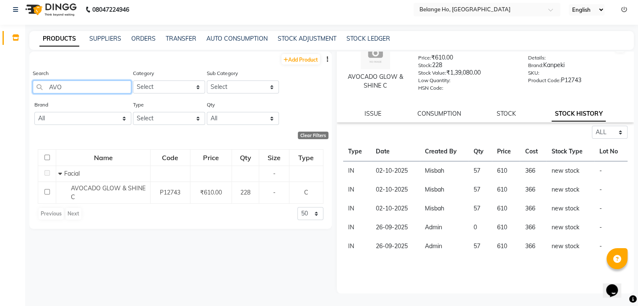
drag, startPoint x: 114, startPoint y: 87, endPoint x: 0, endPoint y: 104, distance: 115.4
click at [0, 104] on app-home "08047224946 Select Location × Belange [GEOGRAPHIC_DATA], [GEOGRAPHIC_DATA] Engl…" at bounding box center [319, 151] width 638 height 312
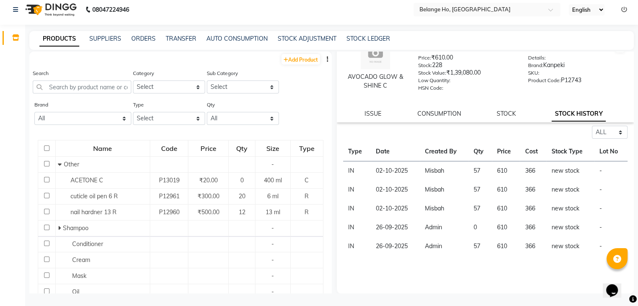
click at [124, 240] on div "Conditioner" at bounding box center [102, 244] width 90 height 9
click at [109, 91] on input "text" at bounding box center [82, 87] width 99 height 13
click at [303, 104] on div "Brand All Amazon [PERSON_NAME] Avl Beauty-garage Biolage Bomb Brazilian Luxe Fl…" at bounding box center [180, 115] width 302 height 31
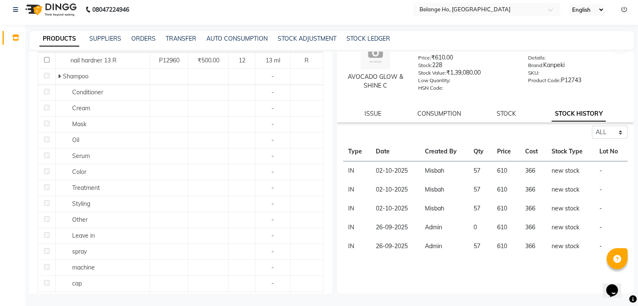
scroll to position [0, 0]
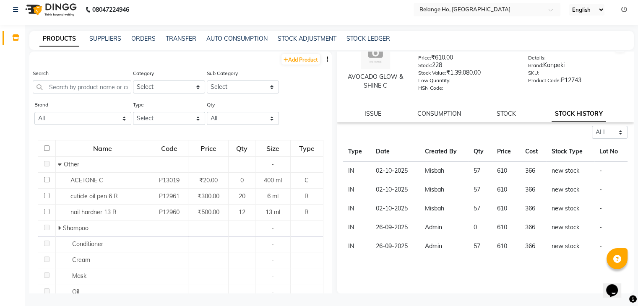
click at [498, 118] on div "STOCK" at bounding box center [505, 113] width 19 height 9
click at [373, 117] on link "ISSUE" at bounding box center [372, 114] width 17 height 8
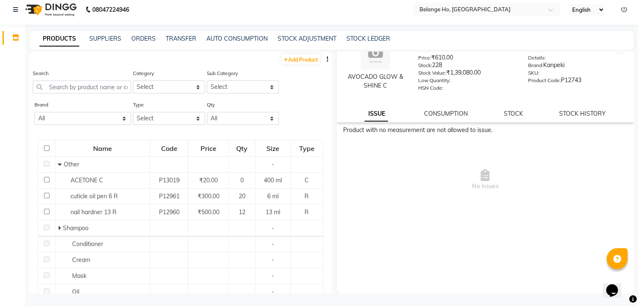
click at [587, 108] on div "AVOCADO GLOW & SHINE C Price: ₹610.00 Stock: 228 Stock Value: ₹1,39,080.00 Low …" at bounding box center [485, 74] width 297 height 95
click at [567, 113] on link "STOCK HISTORY" at bounding box center [582, 114] width 47 height 8
select select "all"
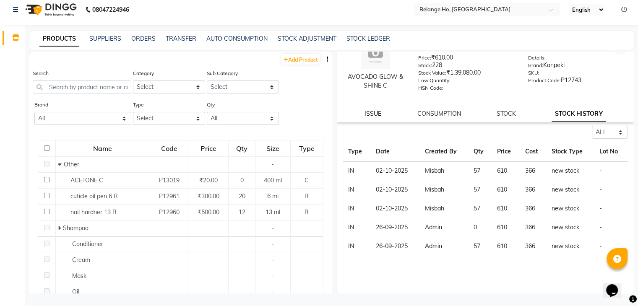
click at [370, 117] on link "ISSUE" at bounding box center [372, 114] width 17 height 8
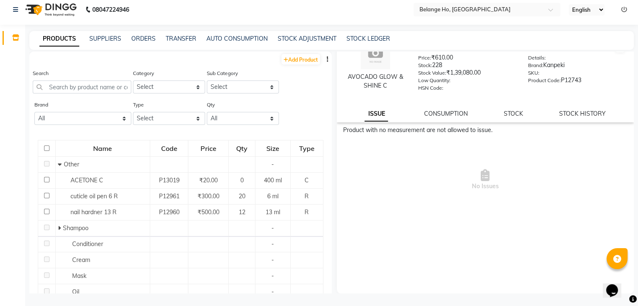
click at [506, 178] on span "No Issues" at bounding box center [485, 180] width 285 height 84
click at [570, 116] on link "STOCK HISTORY" at bounding box center [582, 114] width 47 height 8
select select "all"
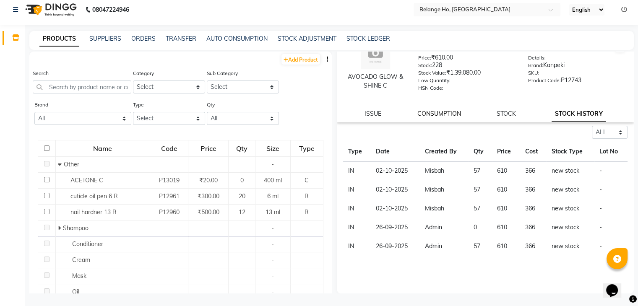
click at [417, 113] on link "CONSUMPTION" at bounding box center [439, 114] width 44 height 8
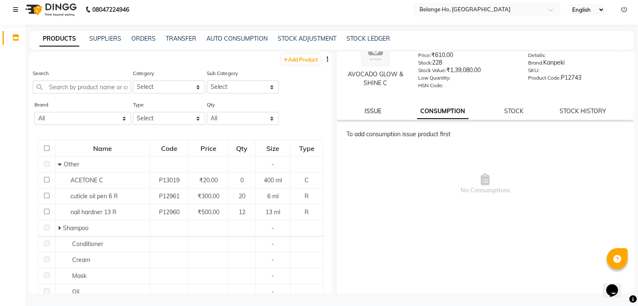
click at [370, 115] on link "ISSUE" at bounding box center [372, 111] width 17 height 8
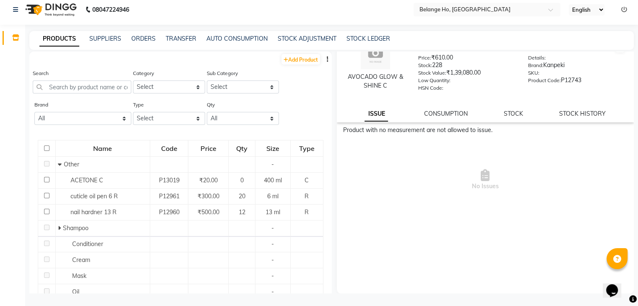
scroll to position [5, 0]
click at [70, 88] on input "text" at bounding box center [82, 87] width 99 height 13
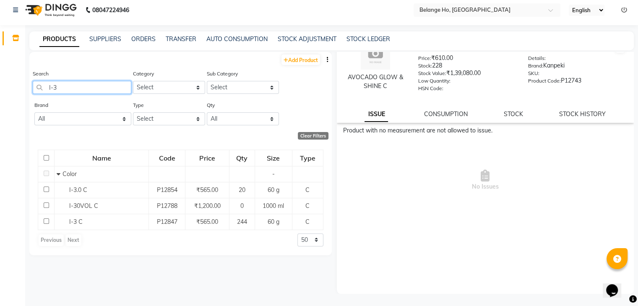
scroll to position [5, 0]
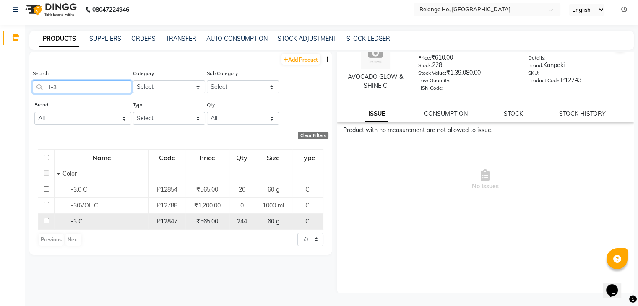
type input "I-3"
click at [215, 221] on span "₹565.00" at bounding box center [207, 222] width 22 height 8
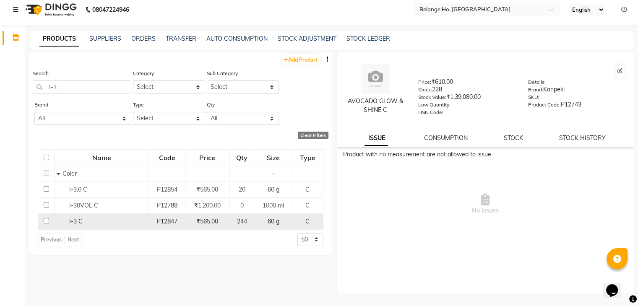
select select
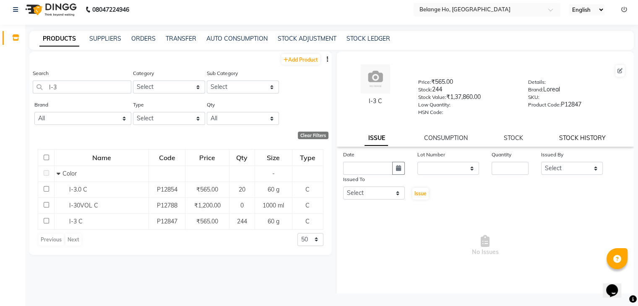
click at [572, 138] on link "STOCK HISTORY" at bounding box center [582, 138] width 47 height 8
select select "all"
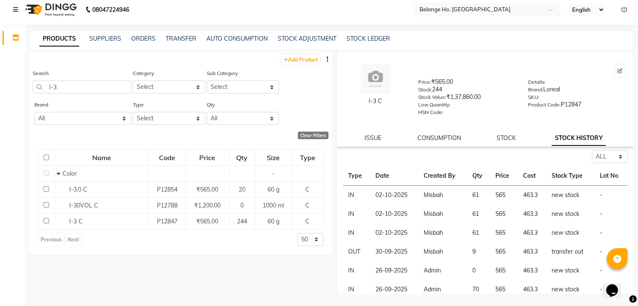
scroll to position [27, 0]
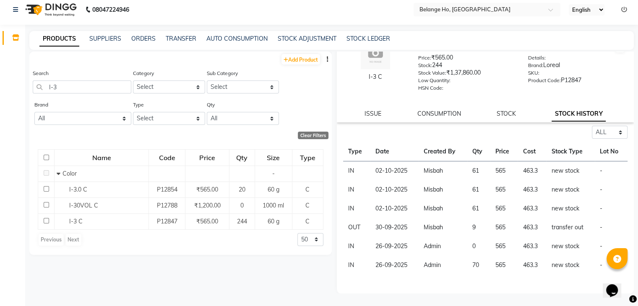
click at [467, 272] on td "70" at bounding box center [478, 265] width 23 height 19
click at [477, 275] on div "Select ALL IN OUT Type Date Created By Qty Price Cost Stock Type Lot No IN [DAT…" at bounding box center [485, 210] width 297 height 168
click at [11, 34] on span at bounding box center [15, 38] width 15 height 10
click at [312, 42] on link "STOCK ADJUSTMENT" at bounding box center [307, 39] width 59 height 8
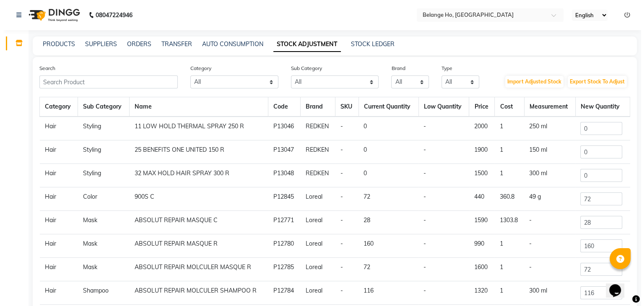
scroll to position [51, 0]
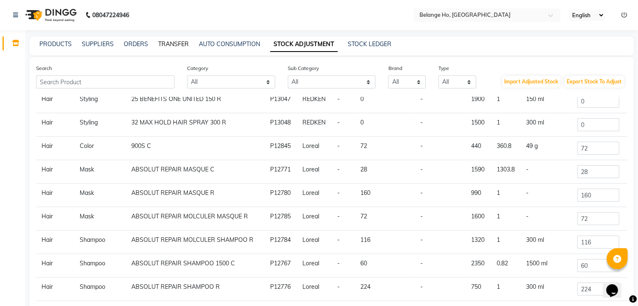
click at [164, 44] on link "TRANSFER" at bounding box center [173, 44] width 31 height 8
select select "sender"
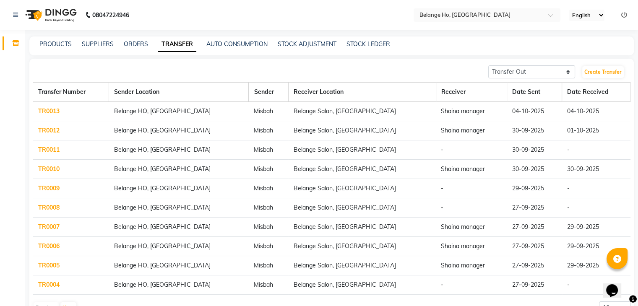
click at [51, 110] on link "TR0013" at bounding box center [48, 111] width 21 height 8
